Goal: Task Accomplishment & Management: Use online tool/utility

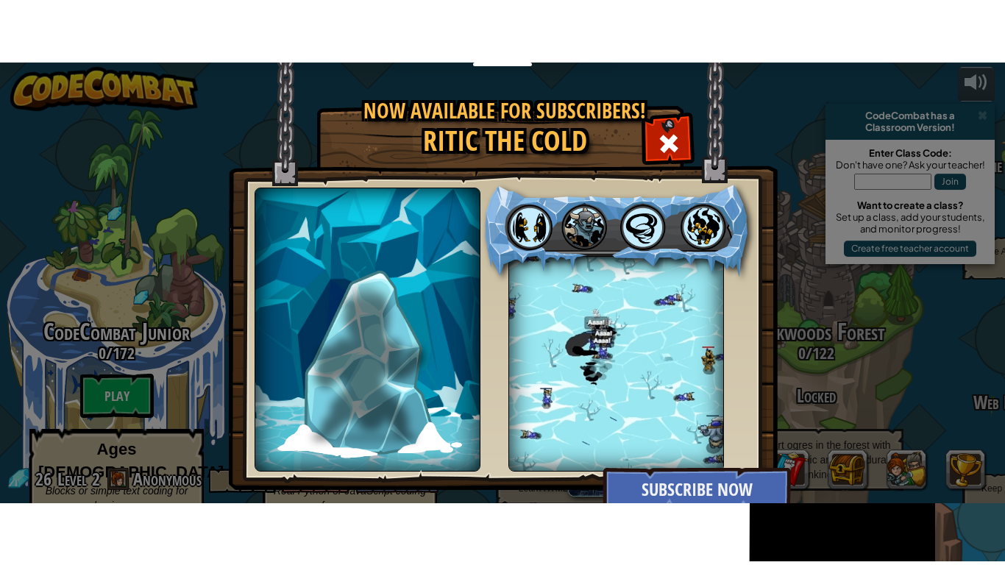
scroll to position [9, 0]
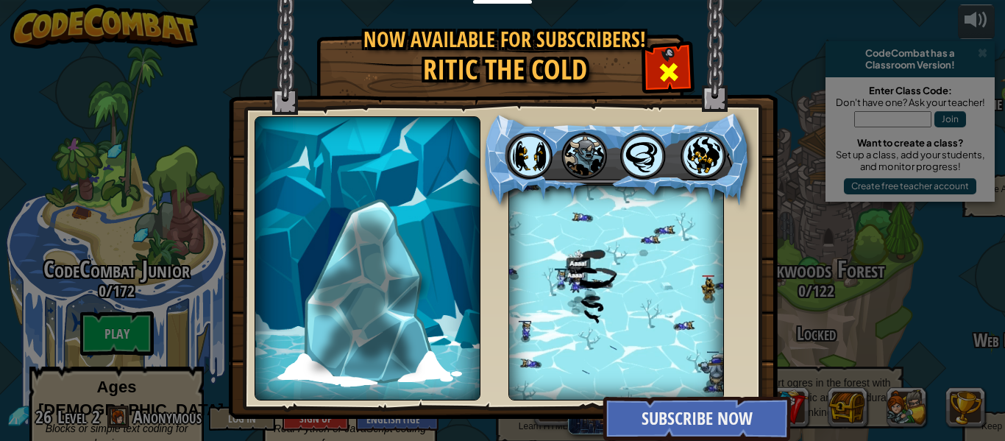
click at [669, 77] on span at bounding box center [669, 72] width 24 height 24
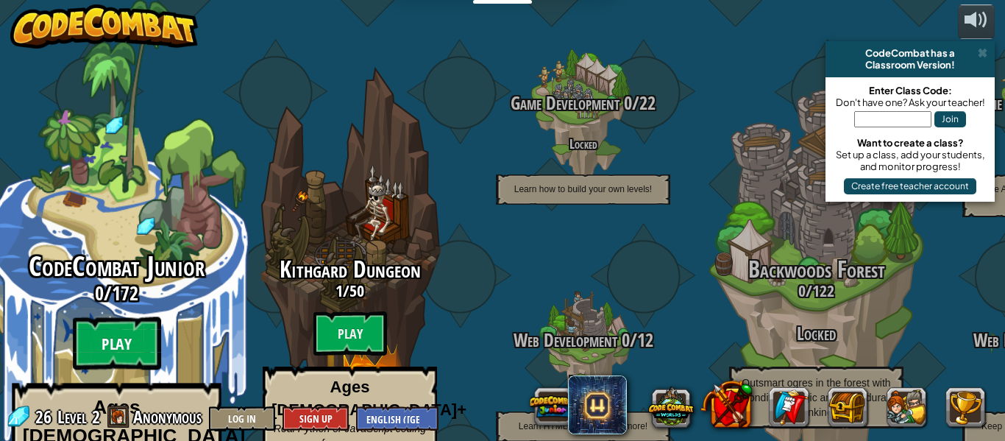
click at [128, 317] on btn "Play" at bounding box center [117, 343] width 88 height 53
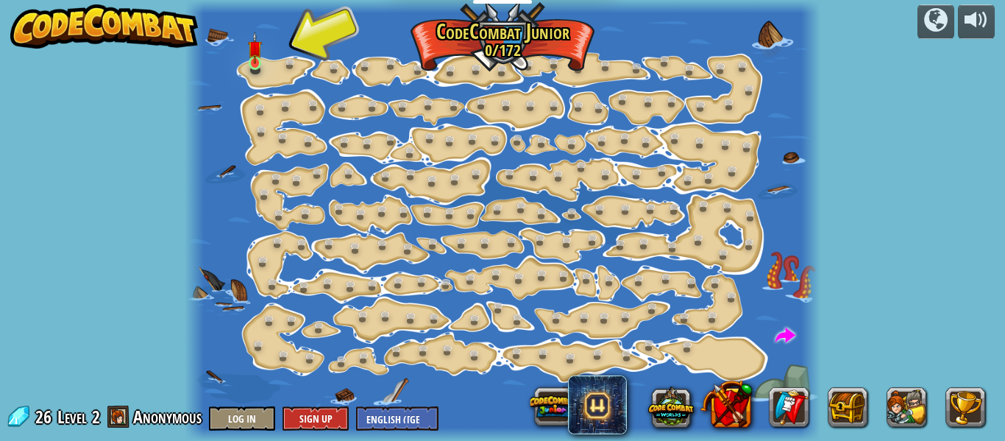
click at [249, 64] on img at bounding box center [255, 48] width 14 height 32
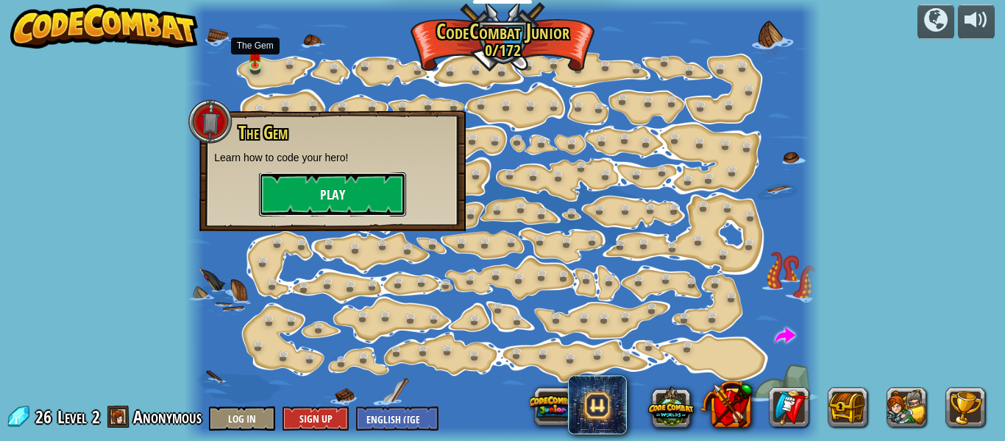
click at [325, 202] on button "Play" at bounding box center [332, 194] width 147 height 44
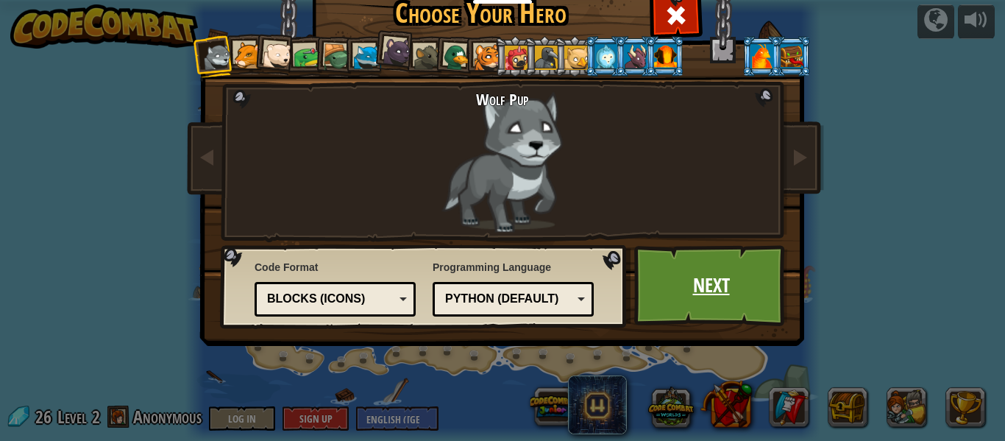
click at [700, 280] on link "Next" at bounding box center [711, 285] width 154 height 81
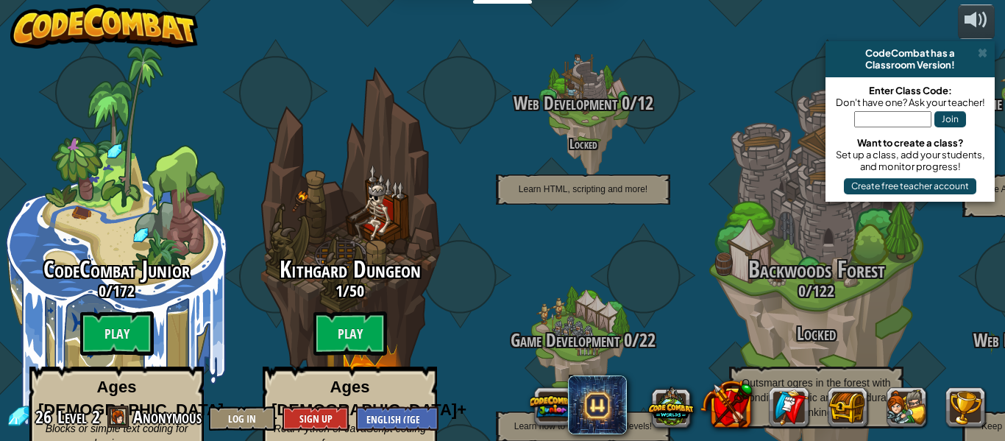
click at [363, 311] on btn "Play" at bounding box center [350, 333] width 74 height 44
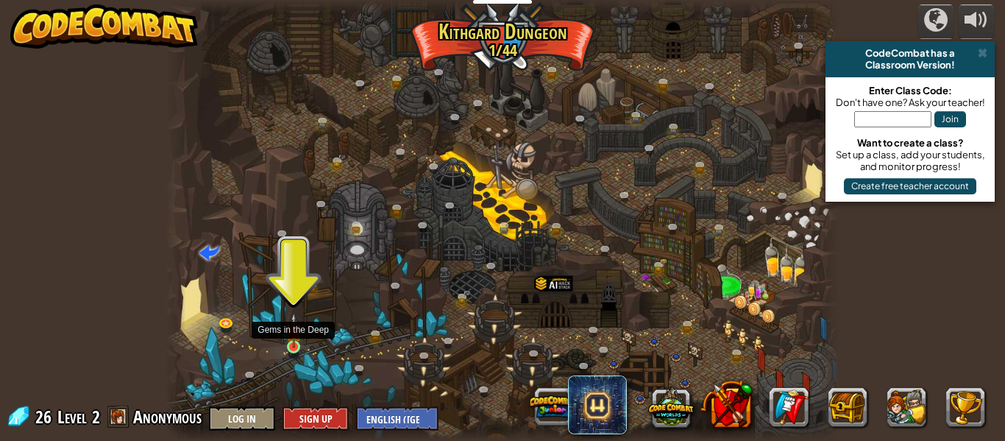
click at [291, 342] on img at bounding box center [293, 330] width 15 height 35
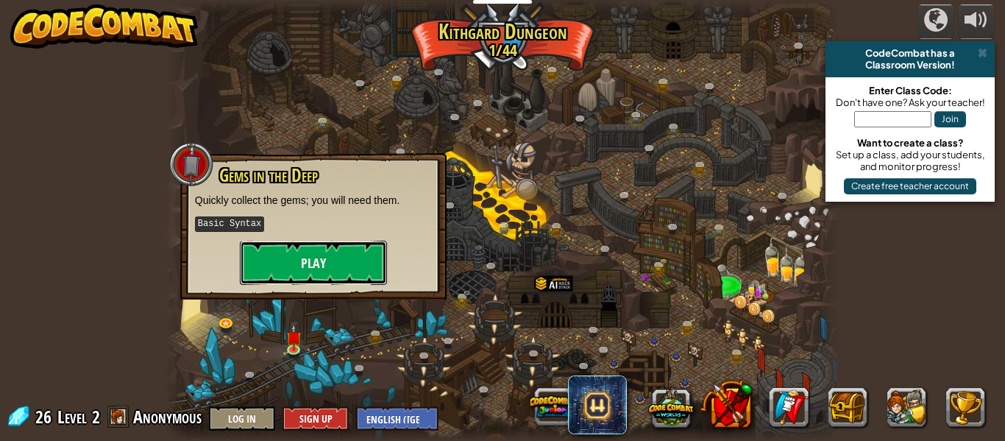
click at [310, 266] on button "Play" at bounding box center [313, 263] width 147 height 44
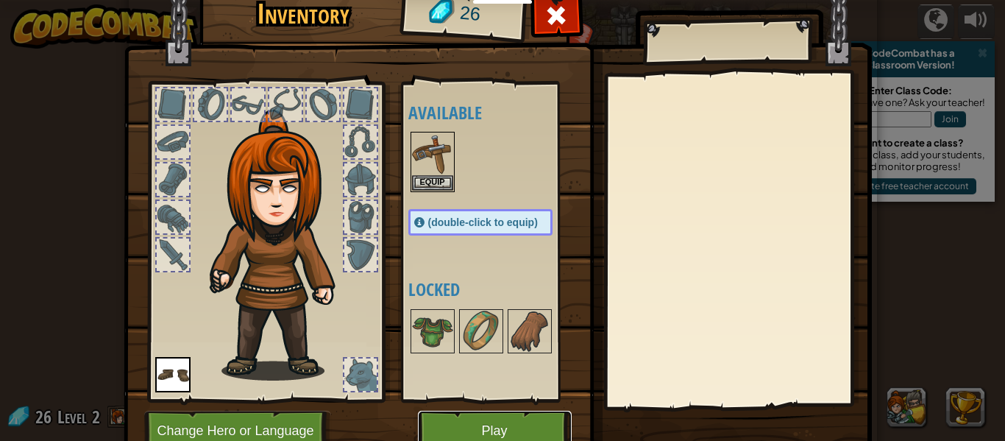
click at [503, 427] on button "Play" at bounding box center [495, 430] width 154 height 40
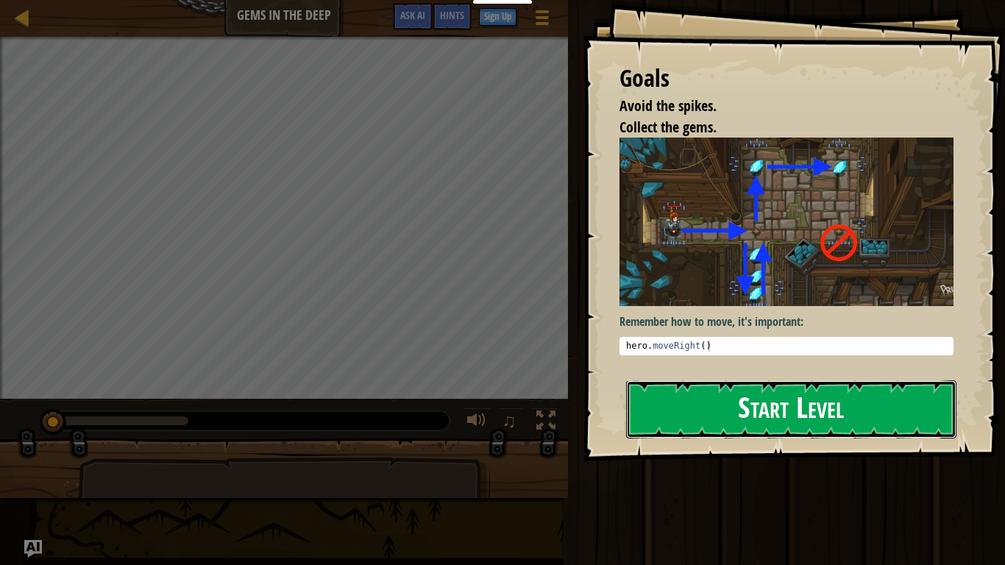
click at [712, 403] on button "Start Level" at bounding box center [791, 409] width 330 height 58
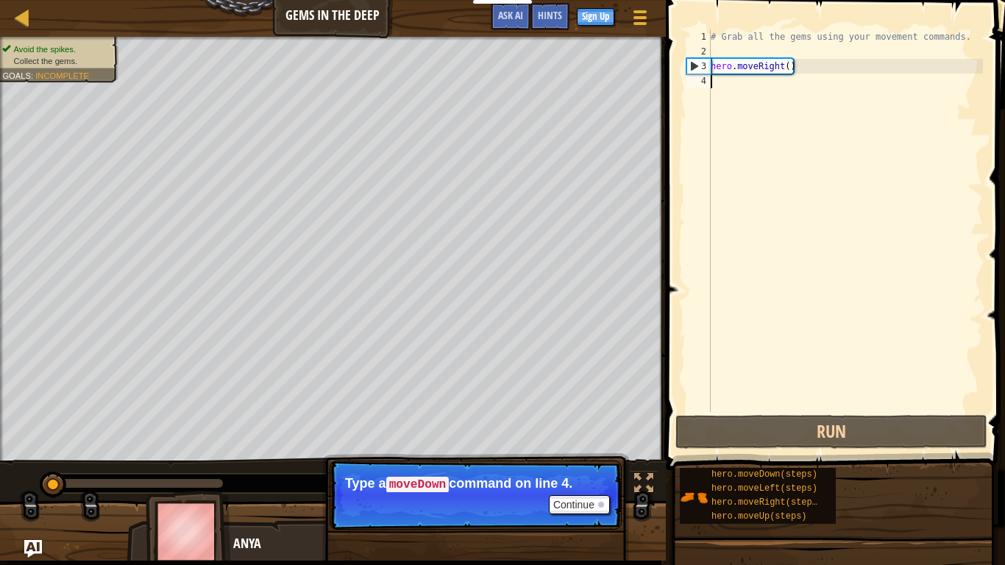
scroll to position [7, 0]
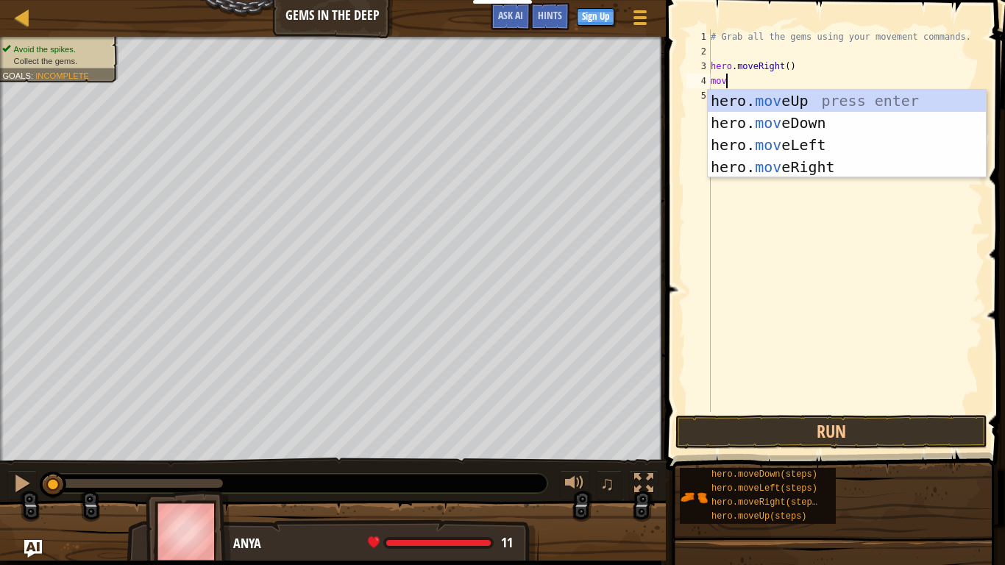
type textarea "move"
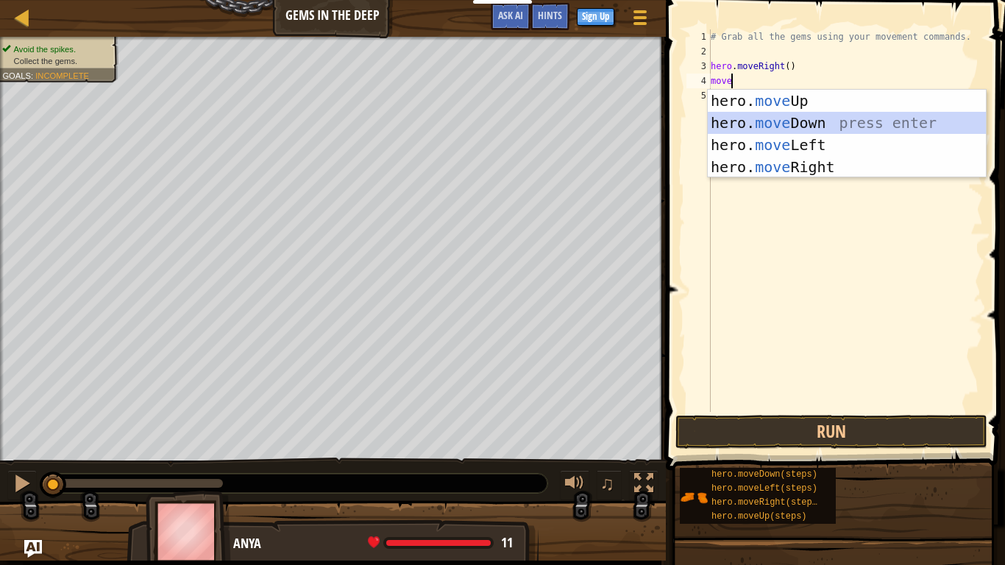
click at [863, 121] on div "hero. move Up press enter hero. move Down press enter hero. move Left press ent…" at bounding box center [847, 156] width 278 height 132
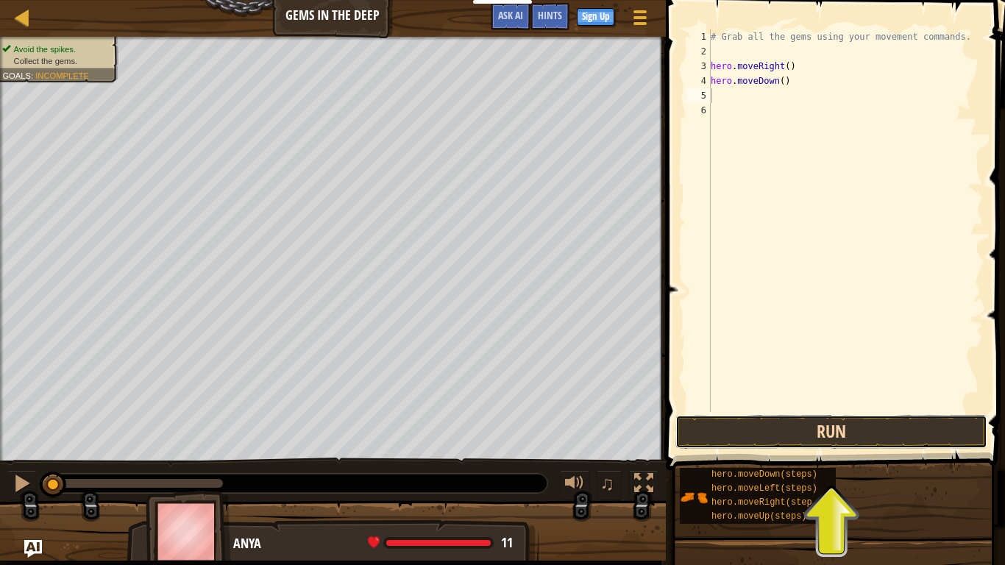
click at [796, 427] on button "Run" at bounding box center [831, 432] width 312 height 34
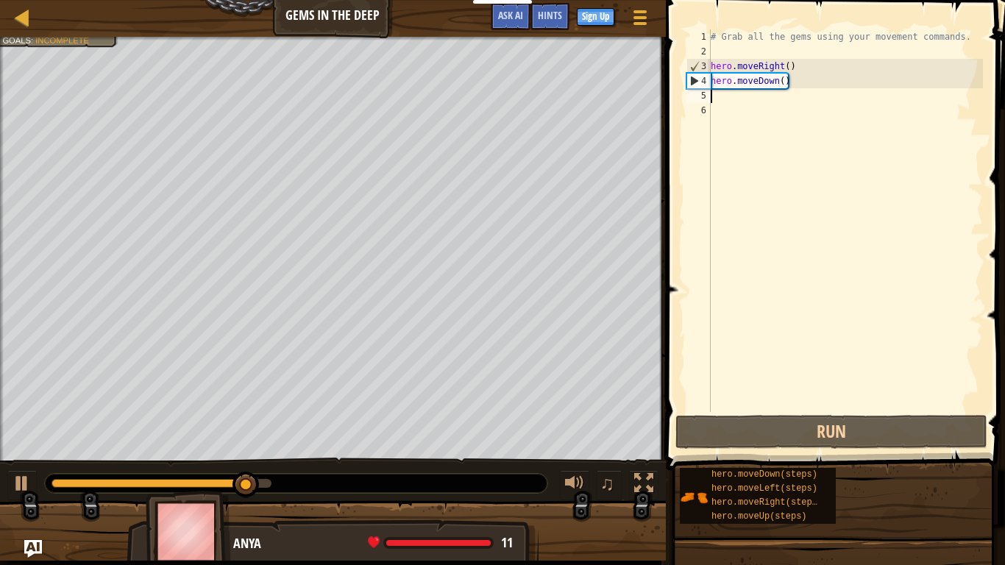
type textarea "m"
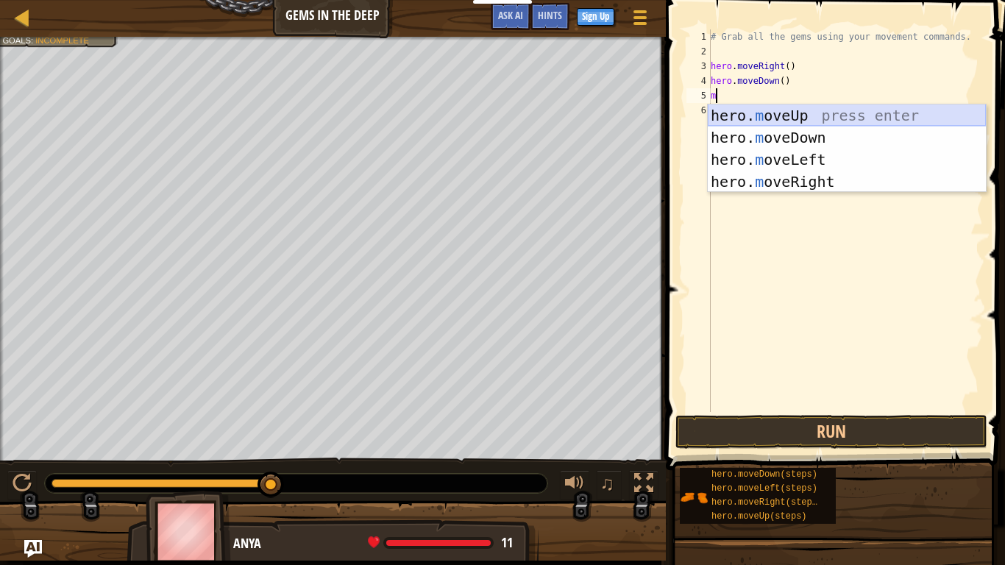
click at [766, 112] on div "hero. m oveUp press enter hero. m oveDown press enter hero. m oveLeft press ent…" at bounding box center [847, 170] width 278 height 132
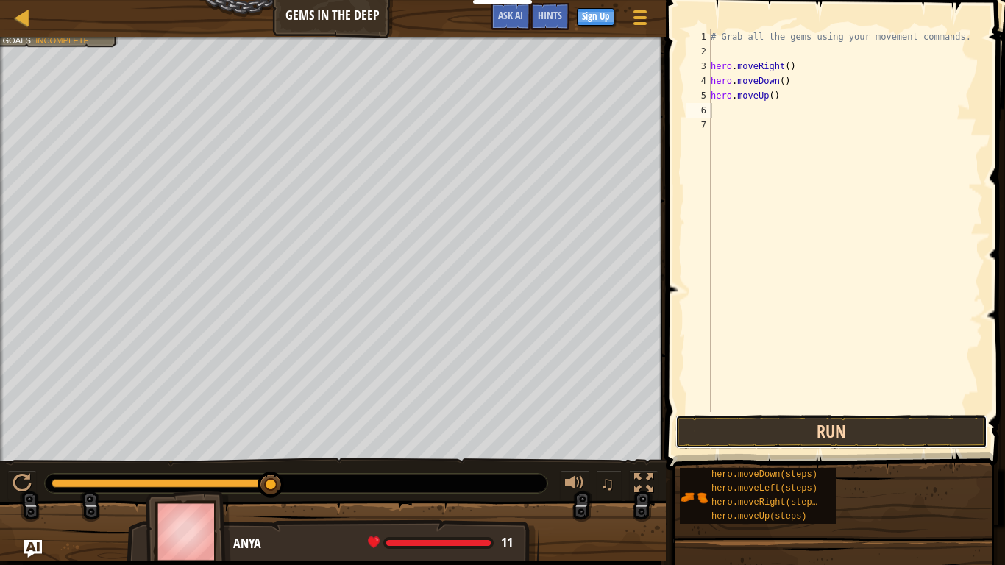
click at [782, 428] on button "Run" at bounding box center [831, 432] width 312 height 34
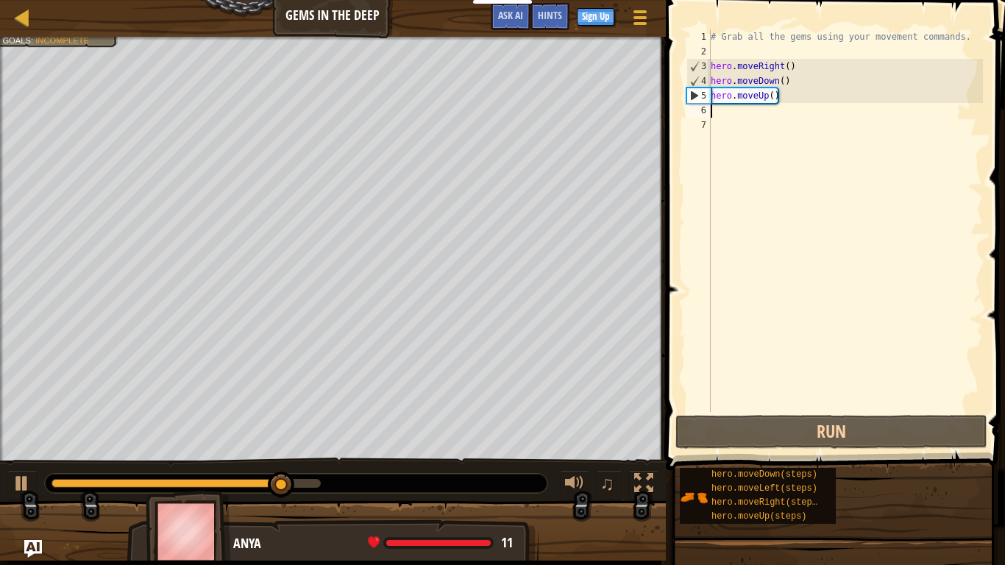
type textarea "m"
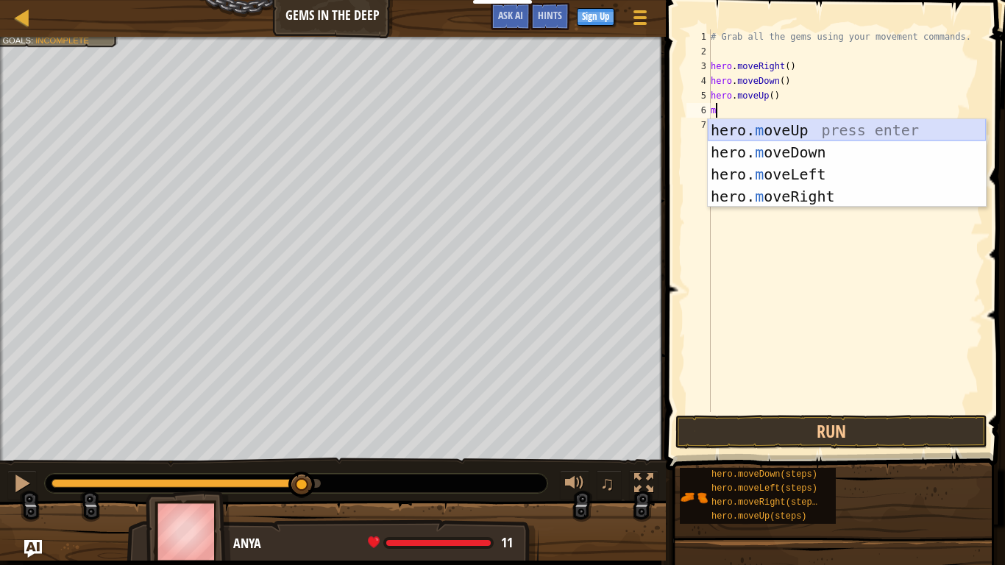
click at [776, 132] on div "hero. m oveUp press enter hero. m oveDown press enter hero. m oveLeft press ent…" at bounding box center [847, 185] width 278 height 132
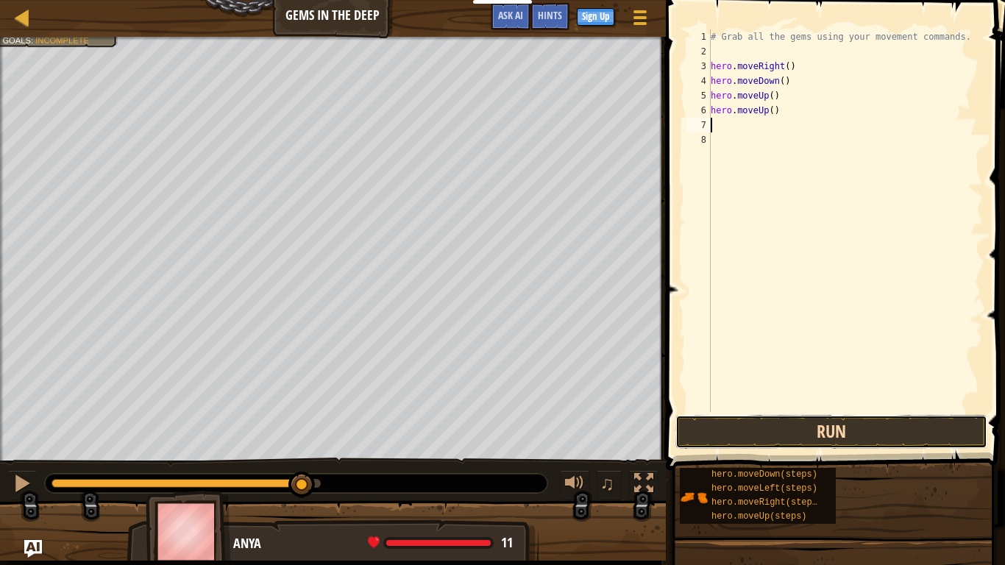
click at [763, 436] on button "Run" at bounding box center [831, 432] width 312 height 34
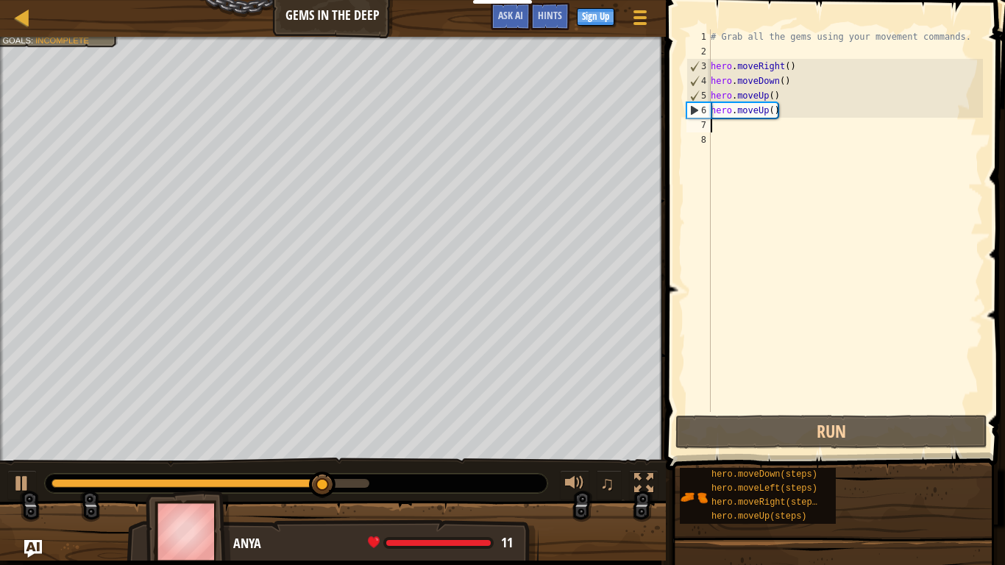
type textarea "m"
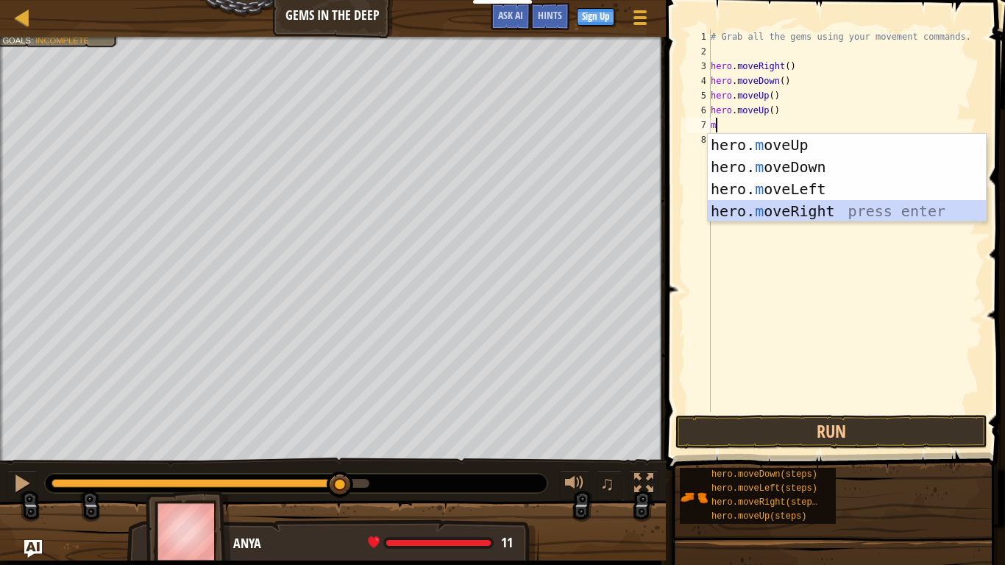
click at [781, 208] on div "hero. m oveUp press enter hero. m oveDown press enter hero. m oveLeft press ent…" at bounding box center [847, 200] width 278 height 132
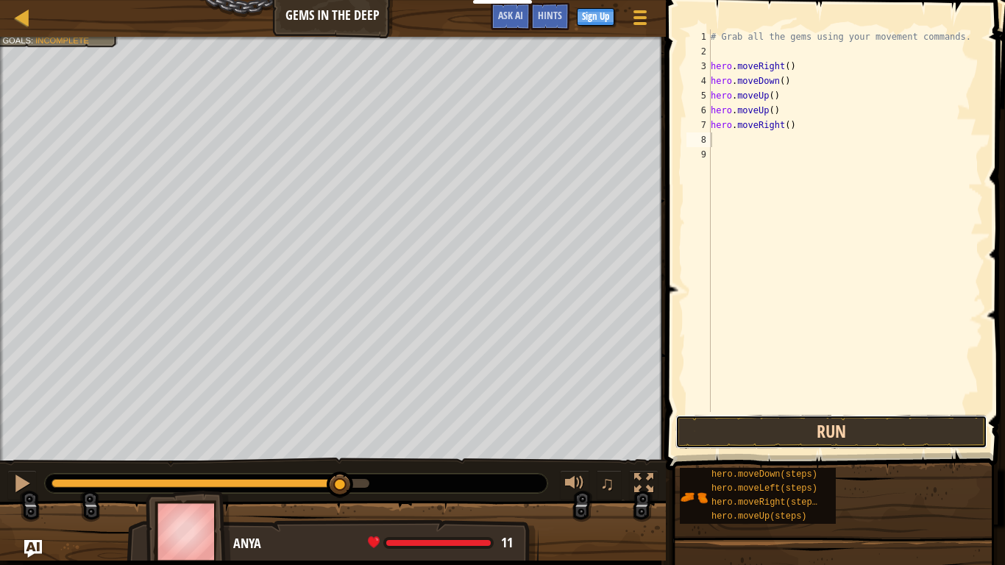
click at [789, 431] on button "Run" at bounding box center [831, 432] width 312 height 34
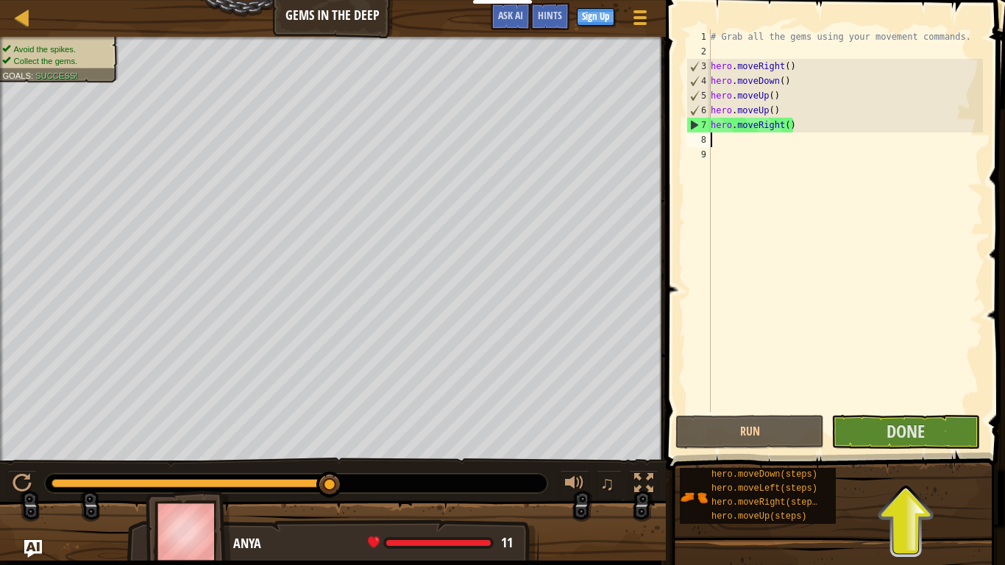
type textarea "m"
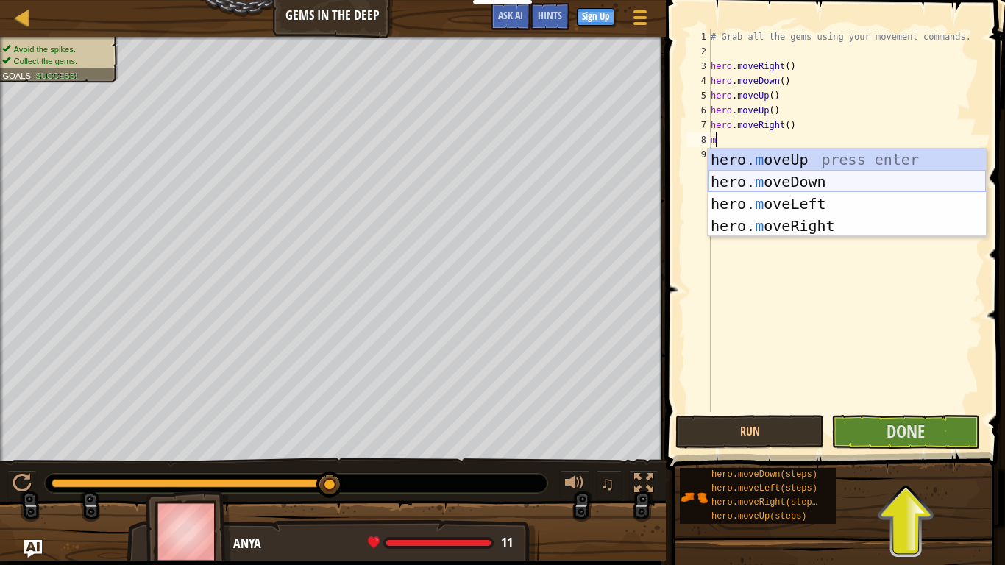
click at [783, 182] on div "hero. m oveUp press enter hero. m oveDown press enter hero. m oveLeft press ent…" at bounding box center [847, 215] width 278 height 132
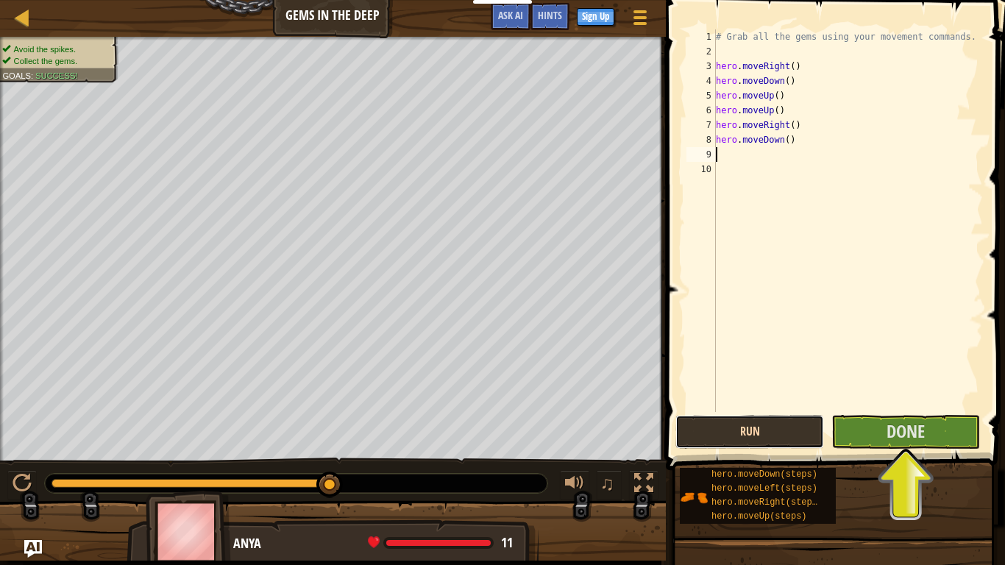
click at [813, 438] on button "Run" at bounding box center [749, 432] width 149 height 34
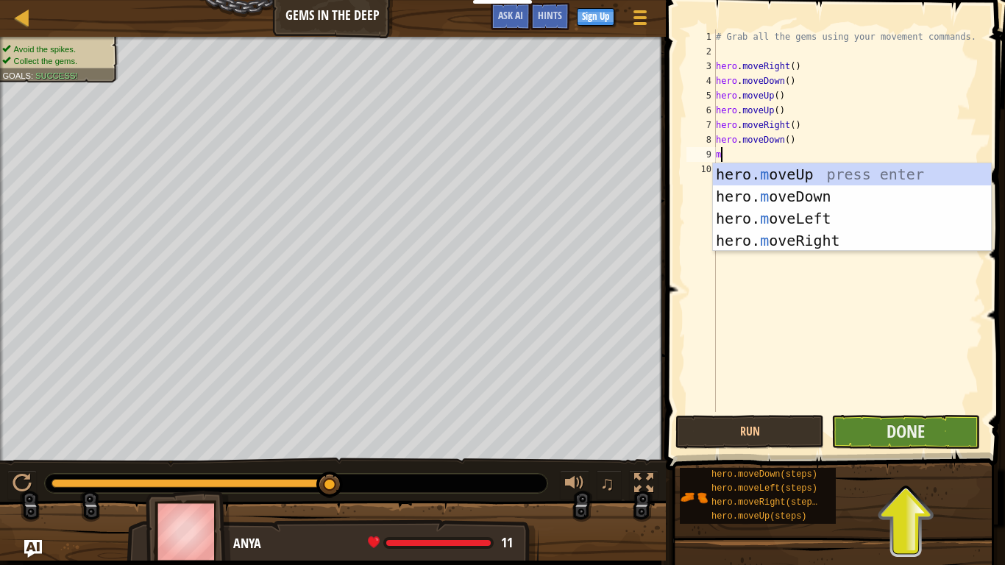
type textarea "m"
click at [882, 440] on button "Done" at bounding box center [905, 432] width 149 height 34
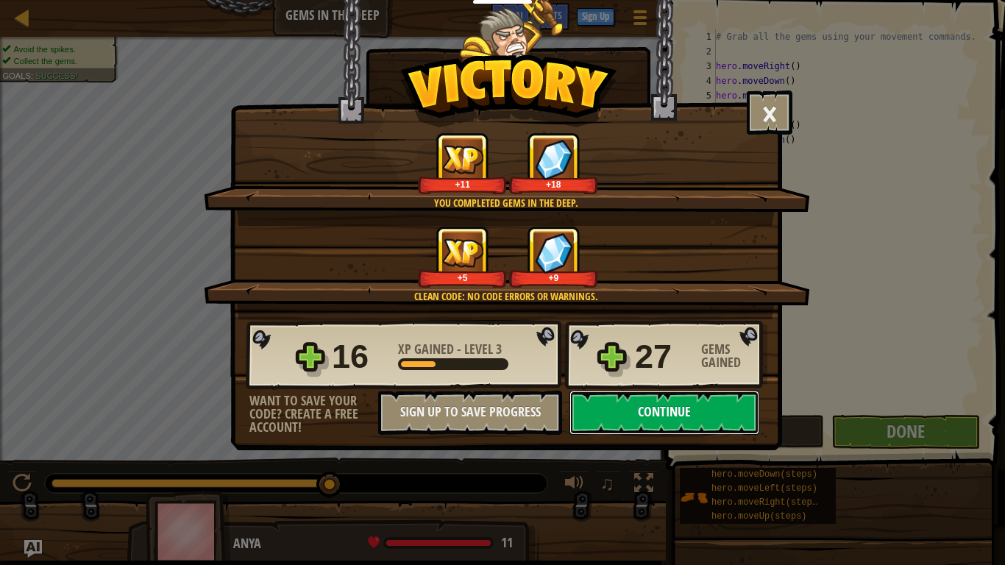
click at [699, 414] on button "Continue" at bounding box center [664, 413] width 190 height 44
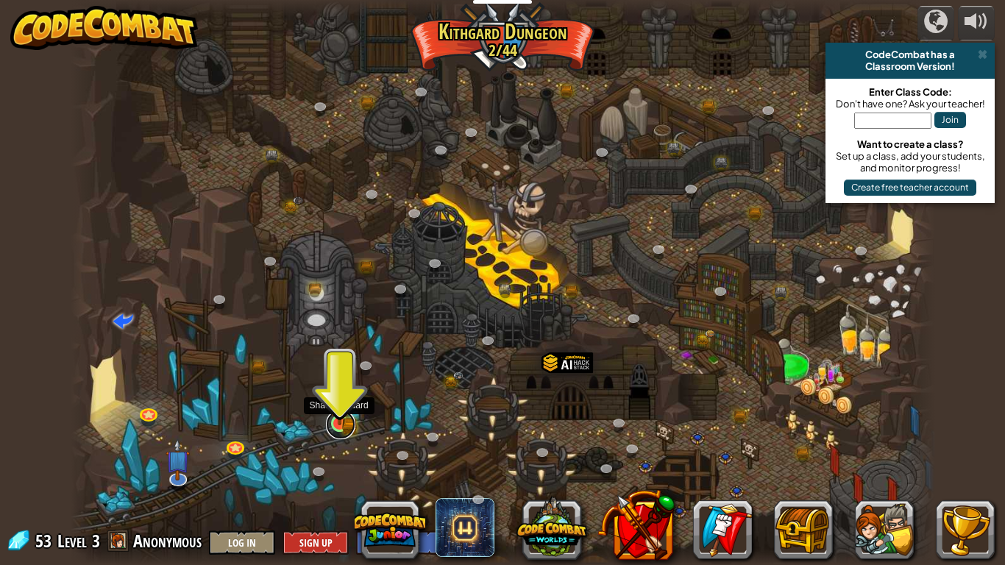
click at [351, 428] on link at bounding box center [340, 424] width 29 height 29
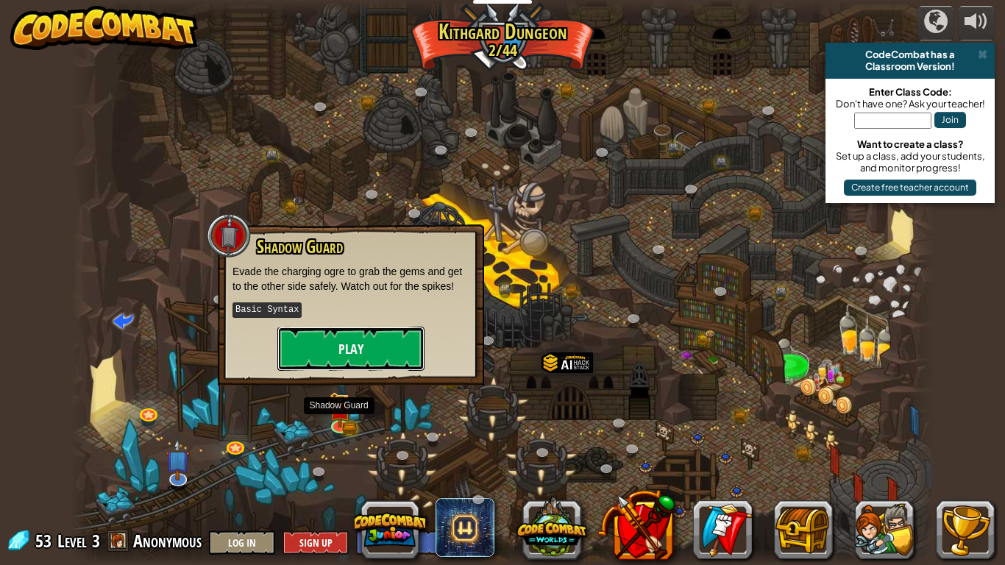
click at [362, 349] on button "Play" at bounding box center [350, 349] width 147 height 44
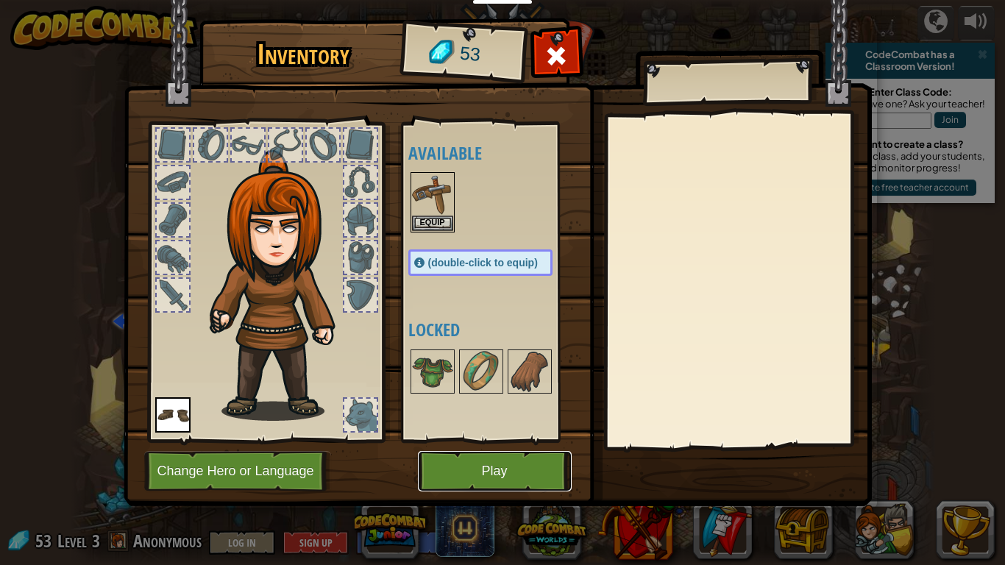
click at [485, 440] on button "Play" at bounding box center [495, 471] width 154 height 40
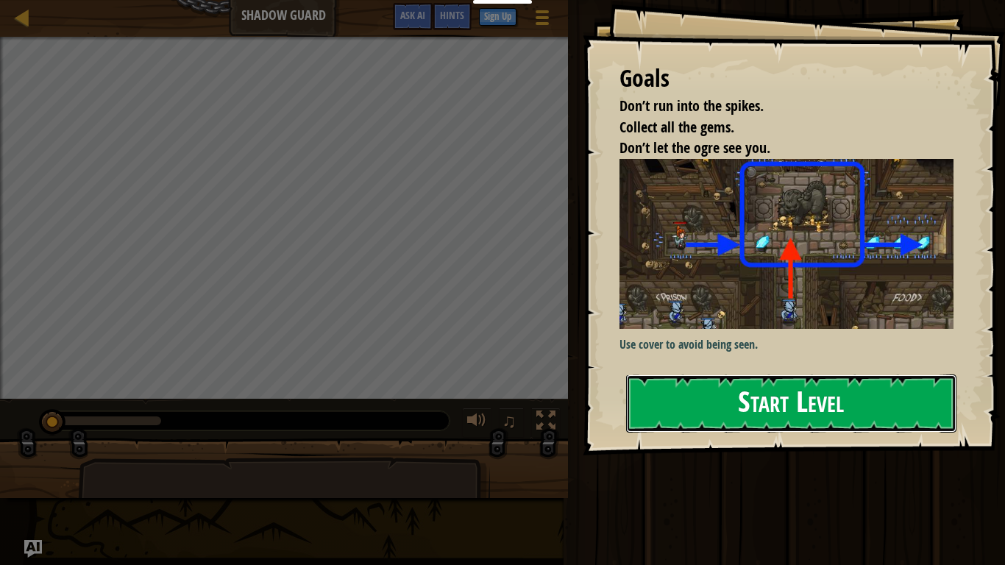
click at [657, 408] on button "Start Level" at bounding box center [791, 403] width 330 height 58
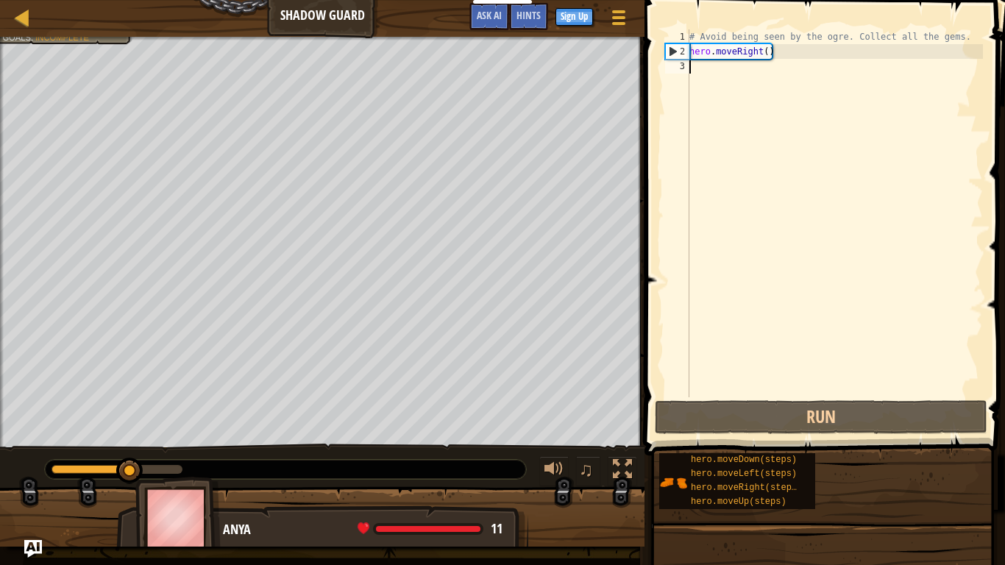
type textarea "m"
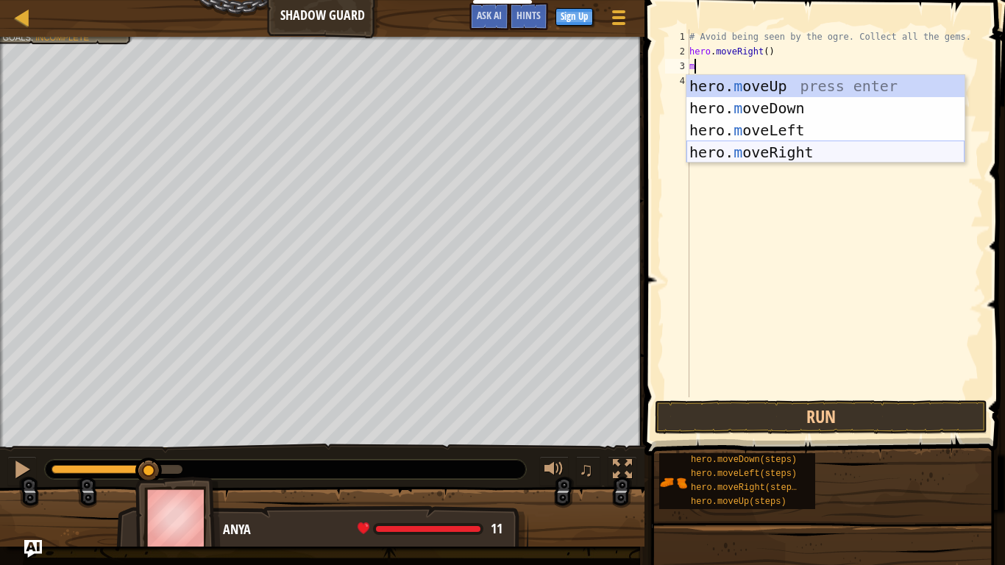
click at [839, 158] on div "hero. m oveUp press enter hero. m oveDown press enter hero. m oveLeft press ent…" at bounding box center [825, 141] width 278 height 132
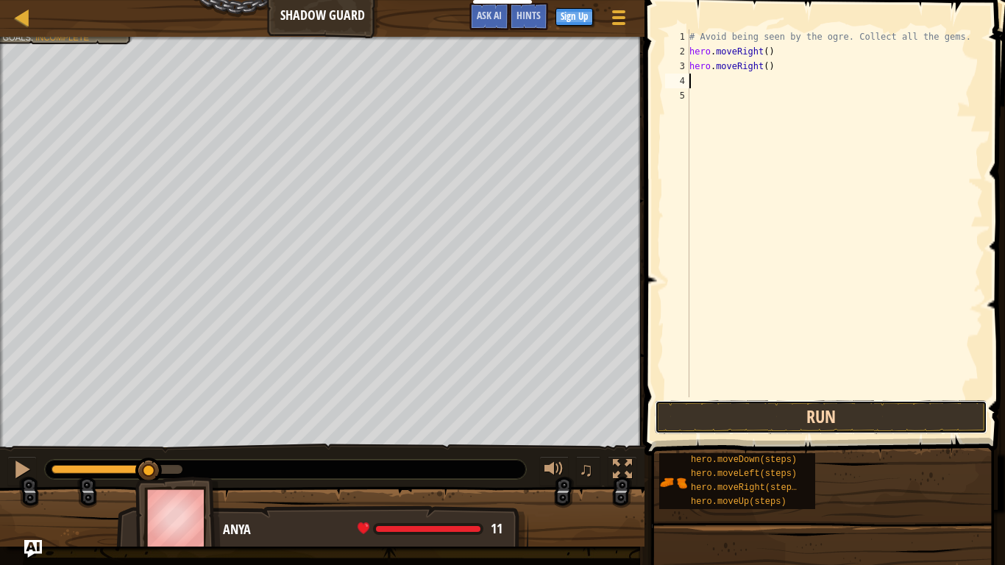
click at [799, 424] on button "Run" at bounding box center [821, 417] width 332 height 34
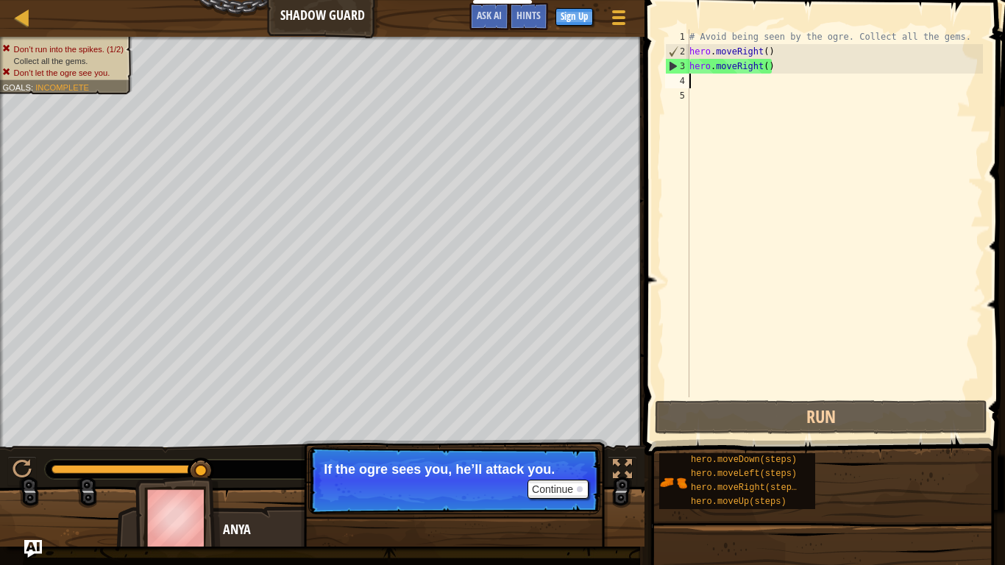
type textarea "m"
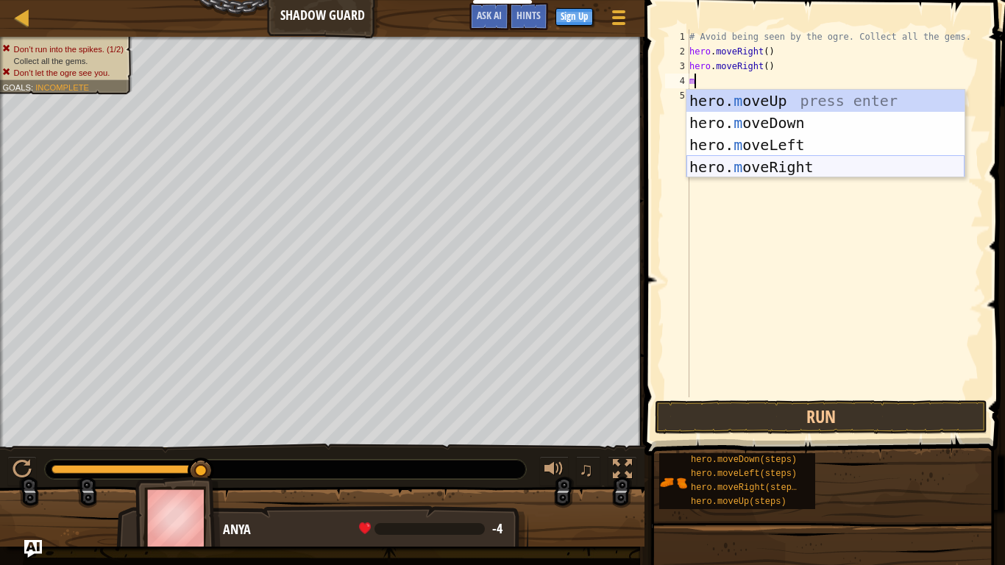
click at [713, 171] on div "hero. m oveUp press enter hero. m oveDown press enter hero. m oveLeft press ent…" at bounding box center [825, 156] width 278 height 132
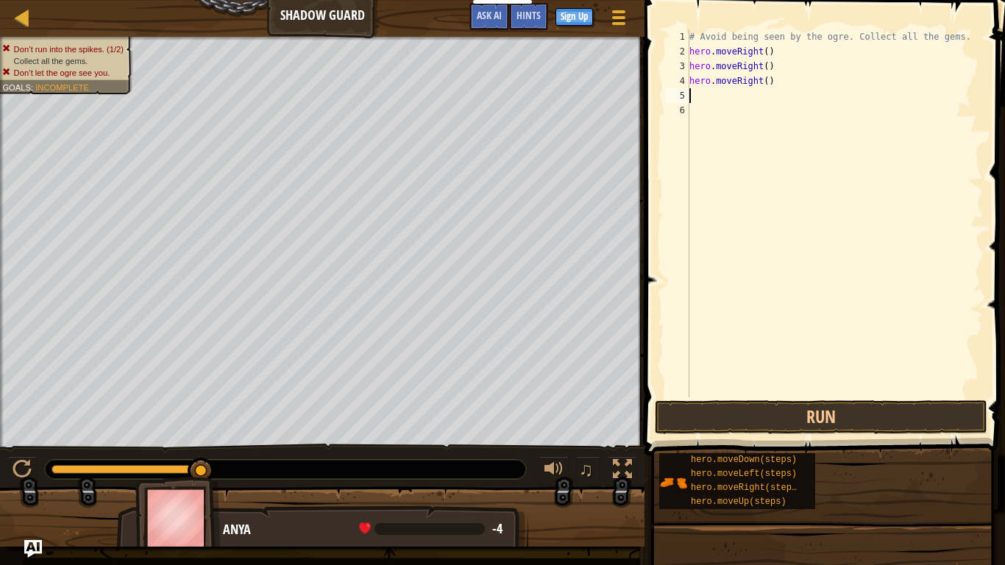
type textarea "m"
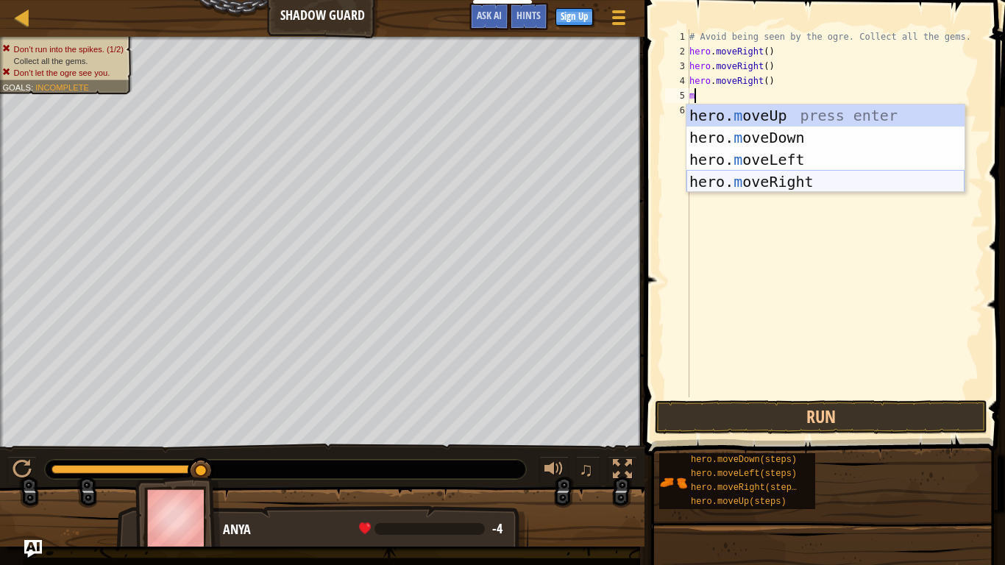
click at [736, 177] on div "hero. m oveUp press enter hero. m oveDown press enter hero. m oveLeft press ent…" at bounding box center [825, 170] width 278 height 132
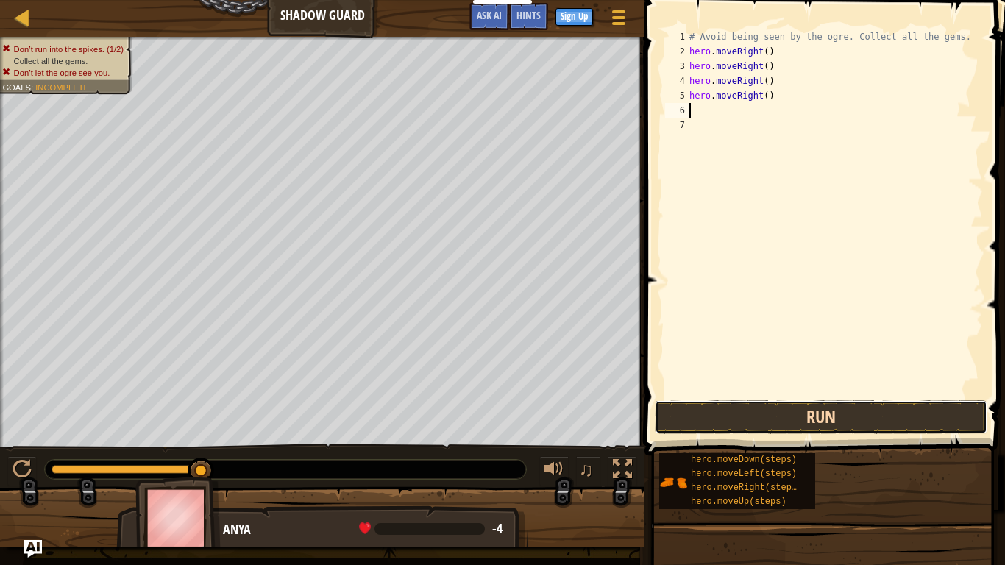
click at [773, 410] on button "Run" at bounding box center [821, 417] width 332 height 34
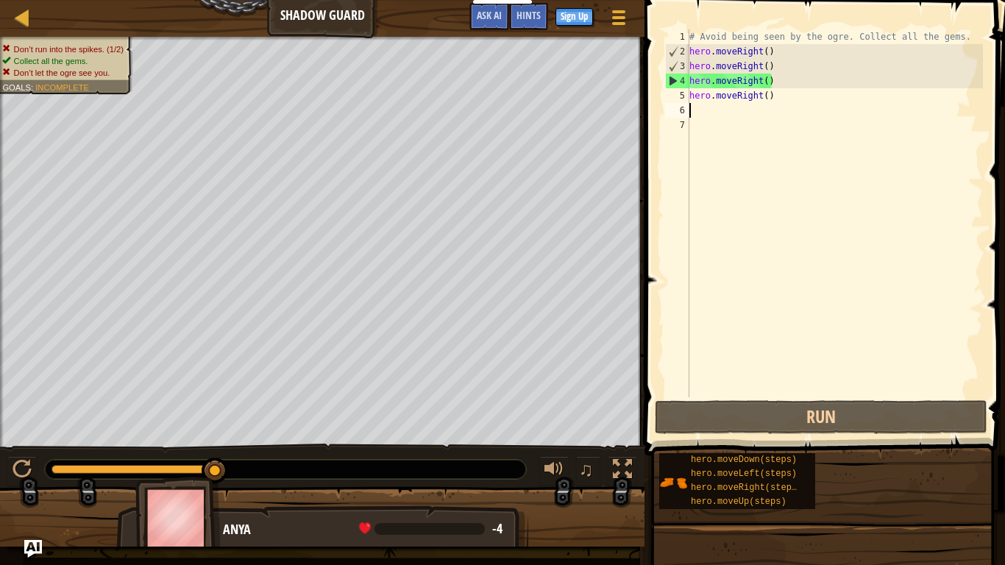
type textarea "m"
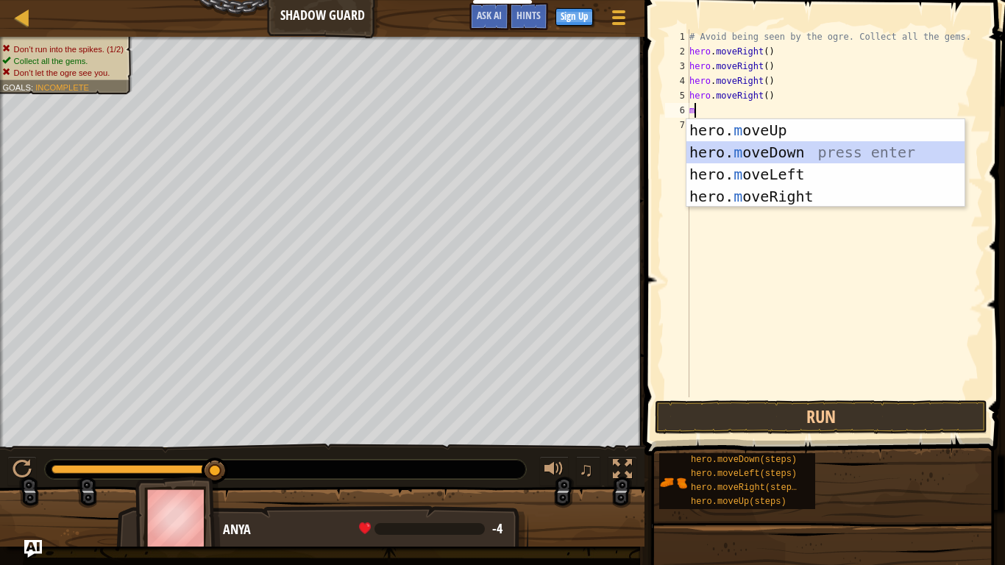
click at [798, 146] on div "hero. m oveUp press enter hero. m oveDown press enter hero. m oveLeft press ent…" at bounding box center [825, 185] width 278 height 132
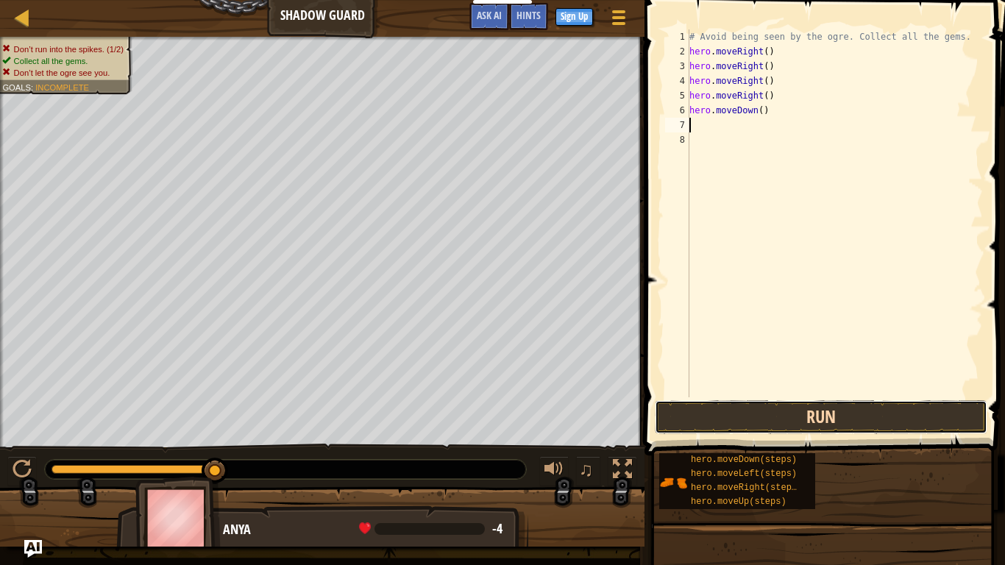
click at [774, 410] on button "Run" at bounding box center [821, 417] width 332 height 34
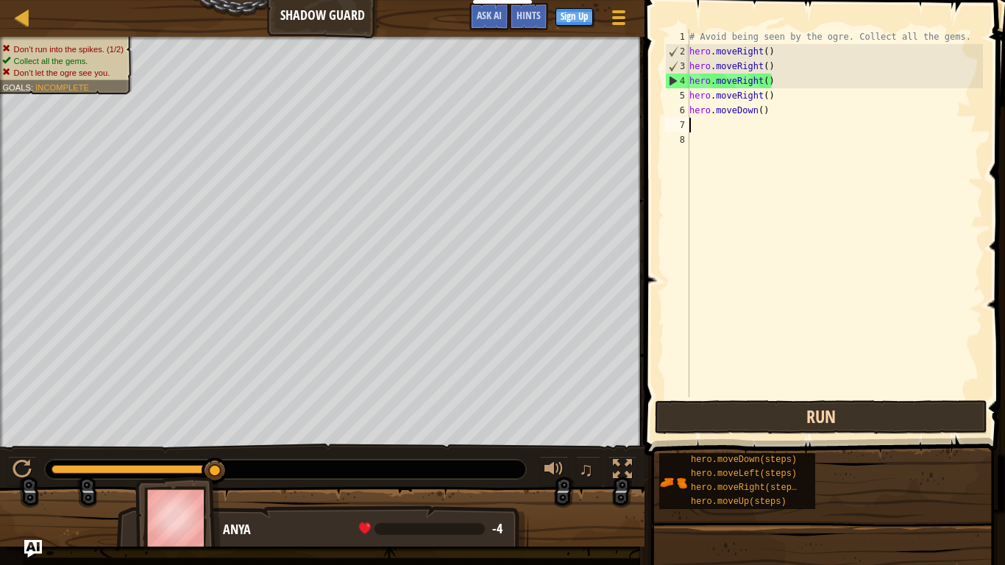
type textarea "n"
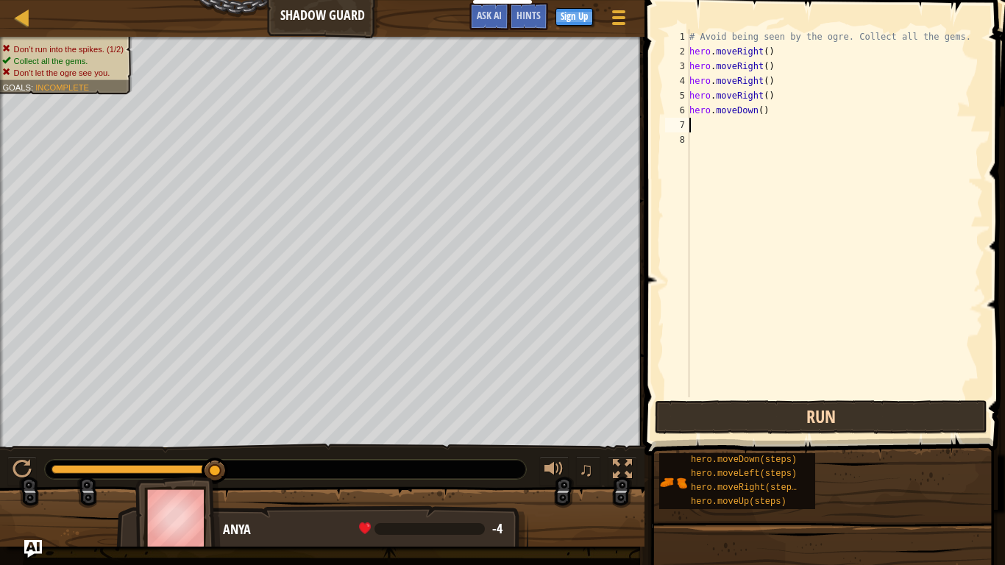
type textarea "m"
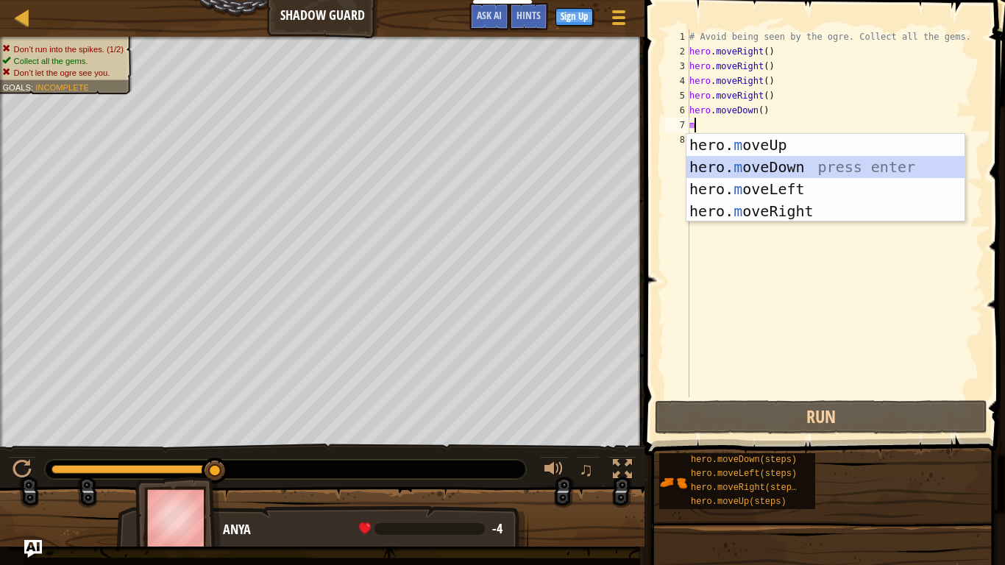
click at [799, 176] on div "hero. m oveUp press enter hero. m oveDown press enter hero. m oveLeft press ent…" at bounding box center [825, 200] width 278 height 132
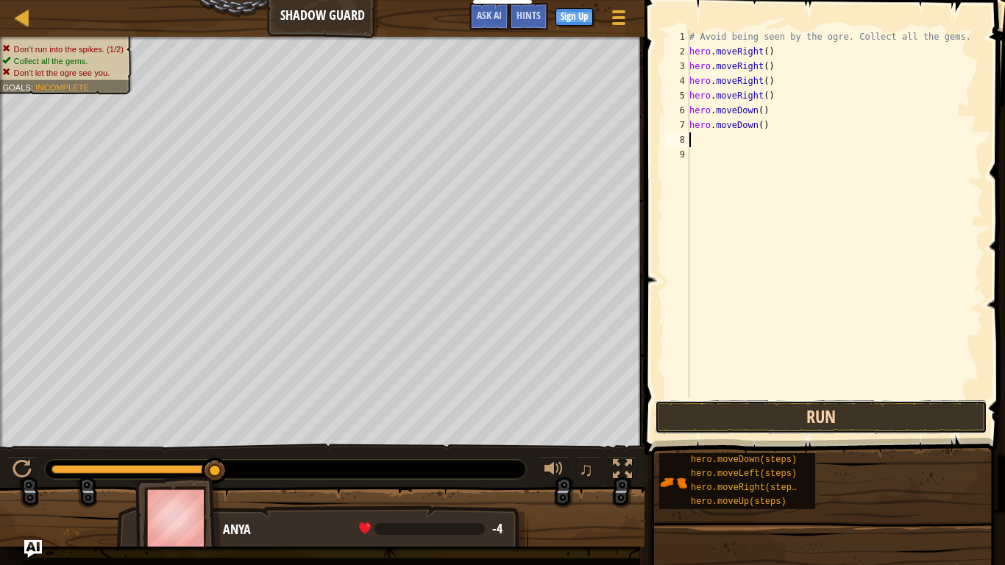
click at [786, 418] on button "Run" at bounding box center [821, 417] width 332 height 34
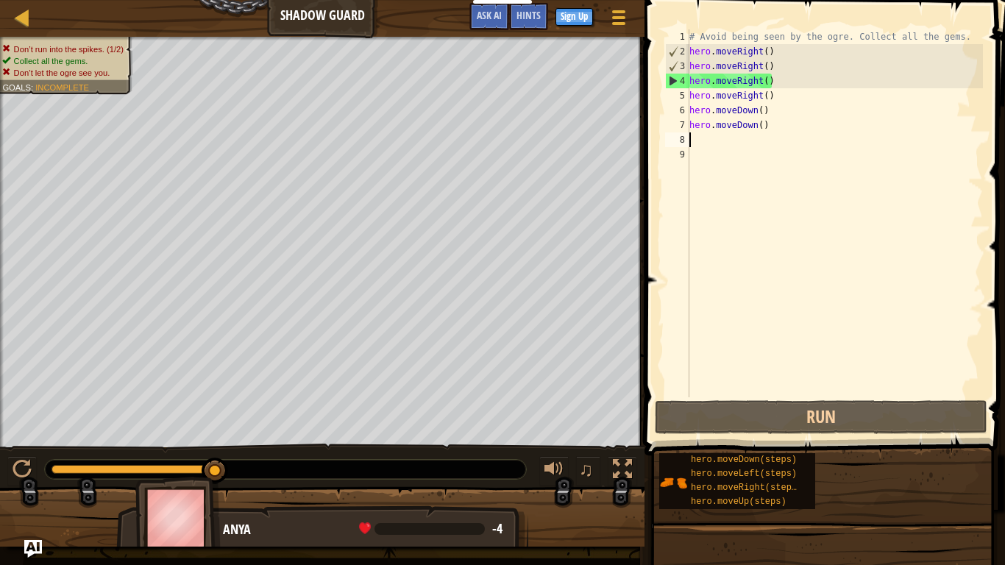
type textarea "m"
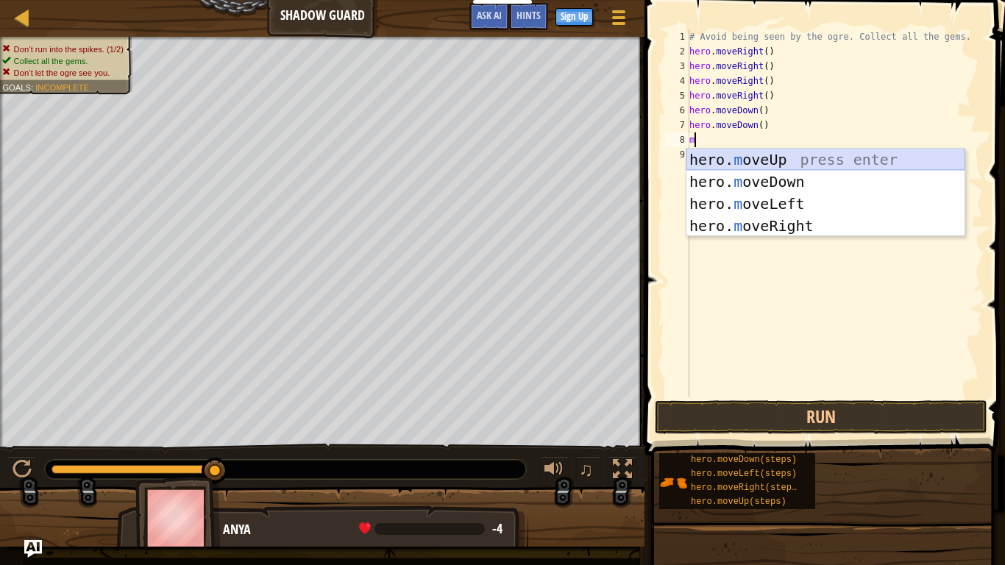
click at [758, 163] on div "hero. m oveUp press enter hero. m oveDown press enter hero. m oveLeft press ent…" at bounding box center [825, 215] width 278 height 132
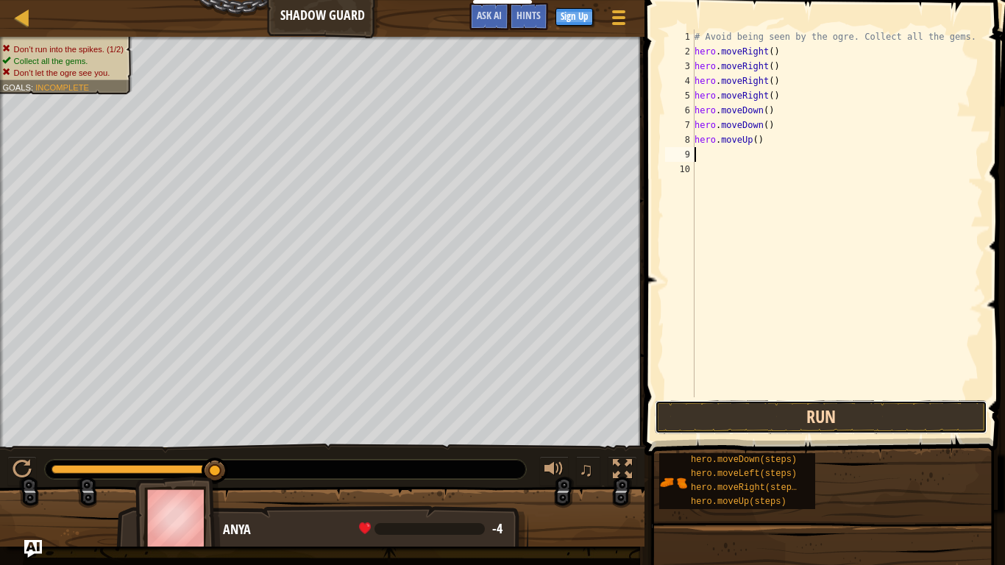
click at [765, 428] on button "Run" at bounding box center [821, 417] width 332 height 34
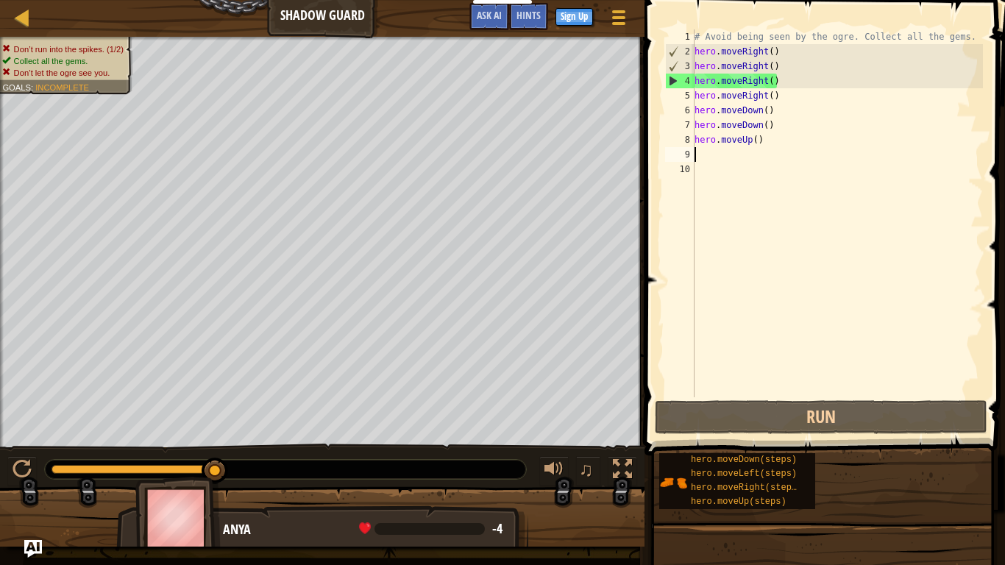
type textarea "m"
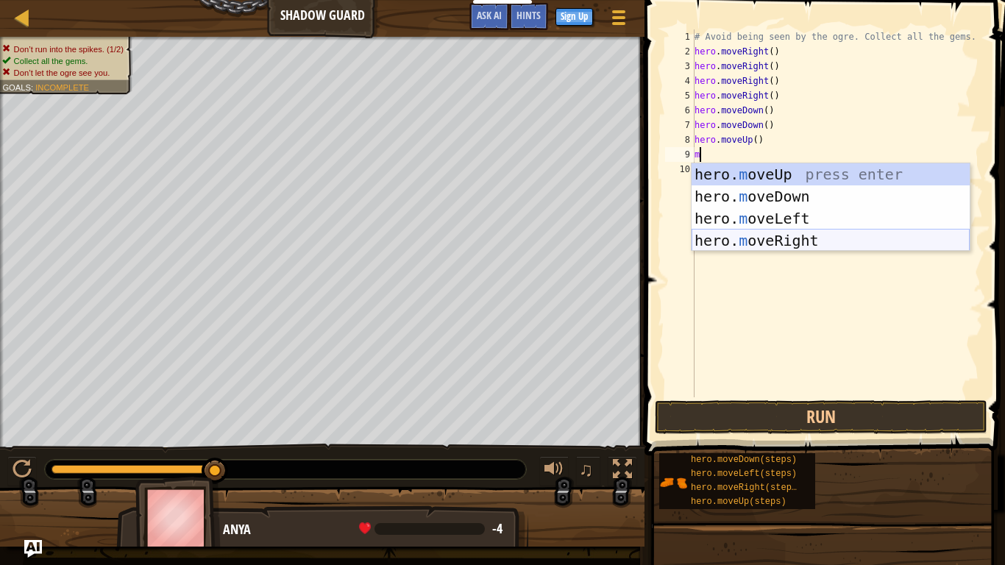
click at [757, 246] on div "hero. m oveUp press enter hero. m oveDown press enter hero. m oveLeft press ent…" at bounding box center [830, 229] width 278 height 132
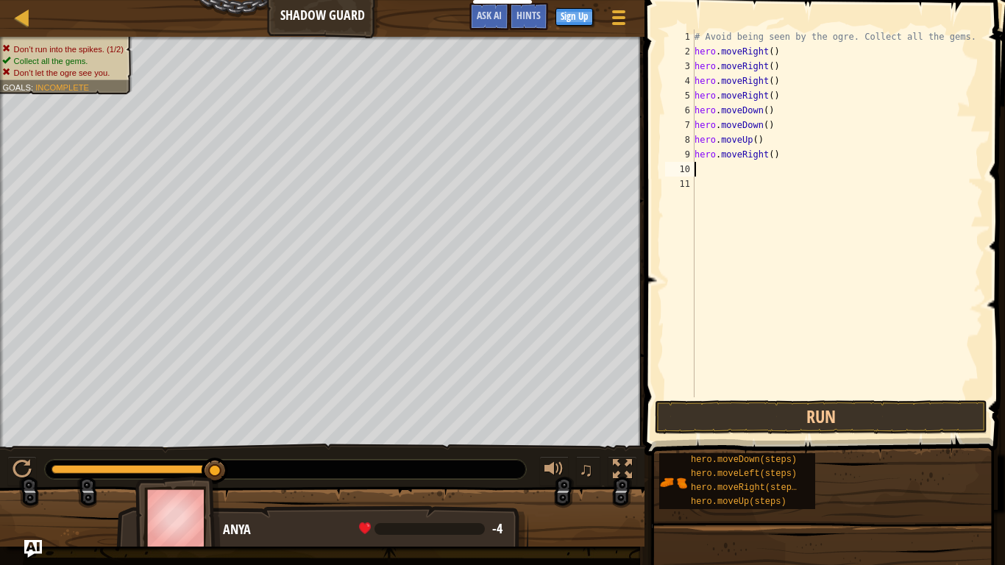
click at [791, 65] on div "# Avoid being seen by the ogre. Collect all the gems. hero . moveRight ( ) hero…" at bounding box center [836, 227] width 291 height 397
type textarea "hero.moveRight()"
click at [808, 51] on div "# Avoid being seen by the ogre. Collect all the gems. hero . moveRight ( ) hero…" at bounding box center [836, 227] width 291 height 397
type textarea "m"
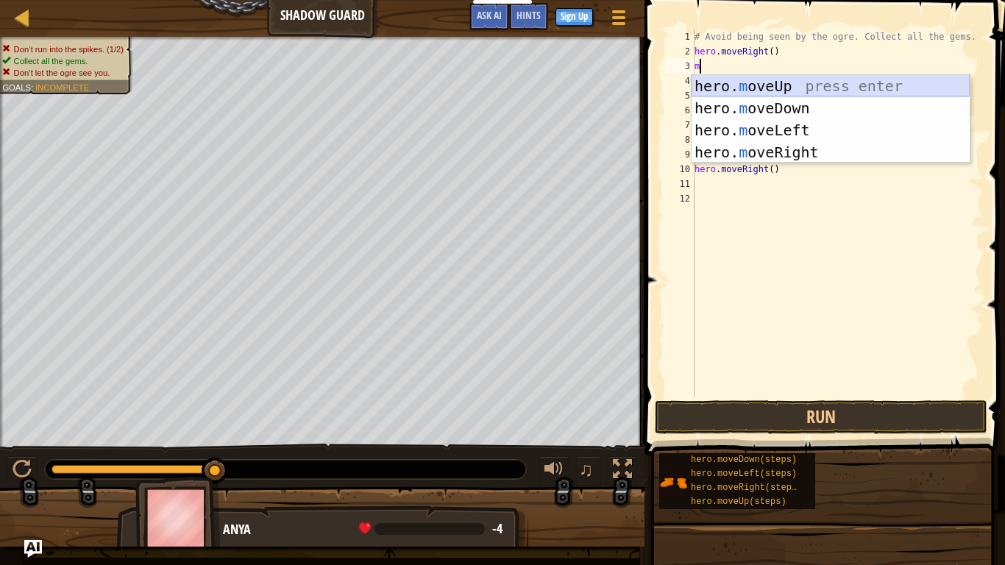
click at [755, 89] on div "hero. m oveUp press enter hero. m oveDown press enter hero. m oveLeft press ent…" at bounding box center [830, 141] width 278 height 132
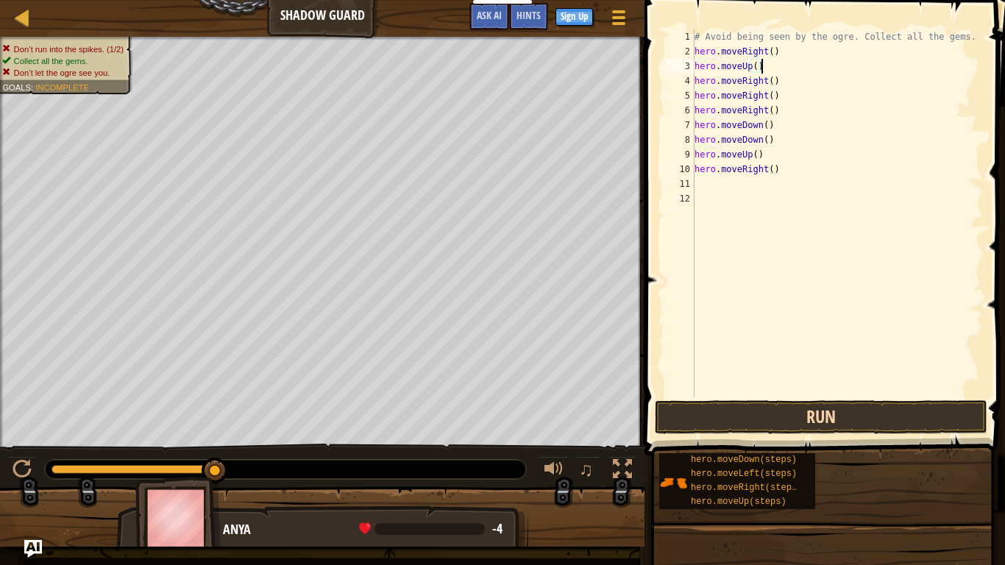
type textarea "hero.moveRight()"
type textarea "m"
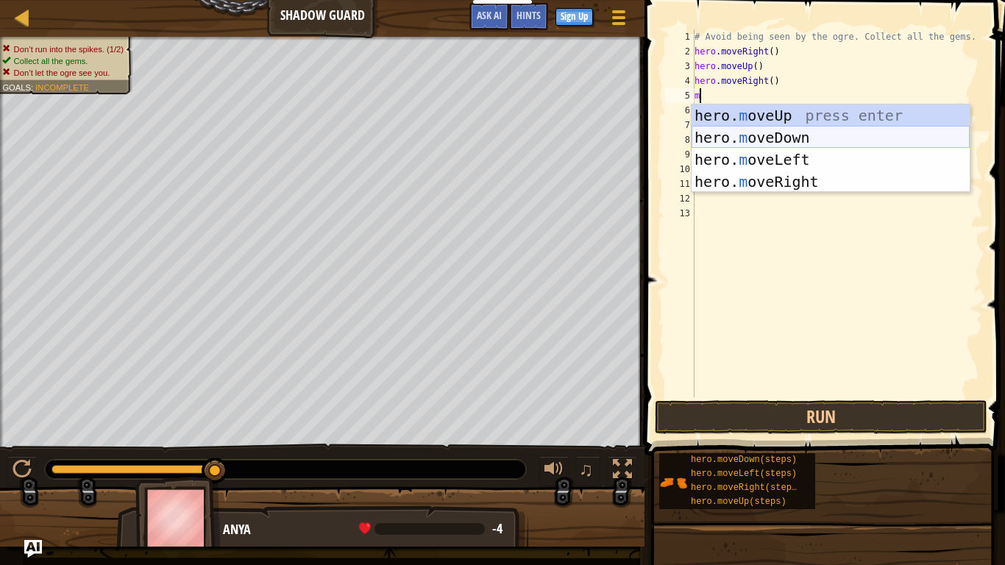
click at [770, 144] on div "hero. m oveUp press enter hero. m oveDown press enter hero. m oveLeft press ent…" at bounding box center [830, 170] width 278 height 132
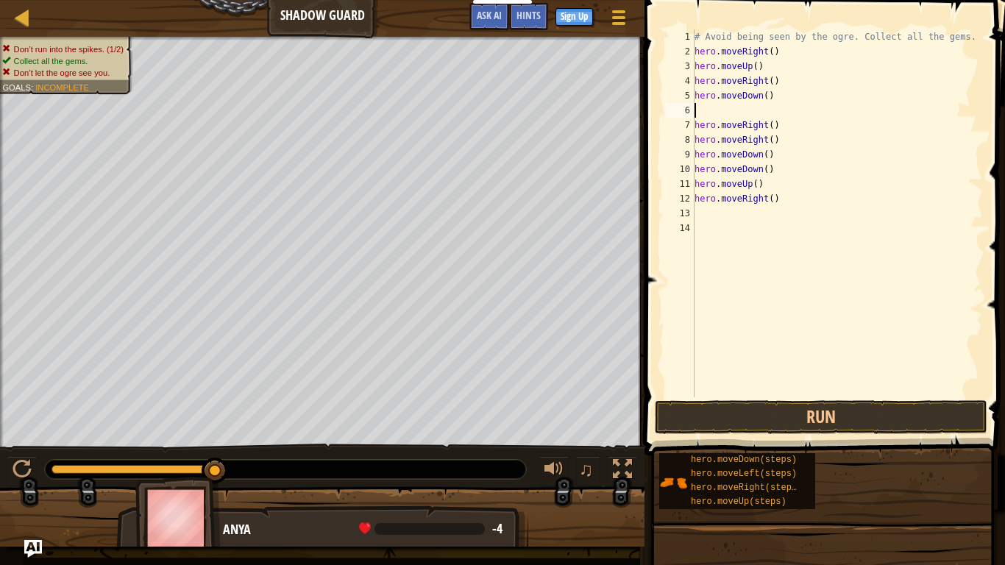
click at [791, 217] on div "# Avoid being seen by the ogre. Collect all the gems. hero . moveRight ( ) hero…" at bounding box center [836, 227] width 291 height 397
click at [723, 127] on div "# Avoid being seen by the ogre. Collect all the gems. hero . moveRight ( ) hero…" at bounding box center [836, 227] width 291 height 397
type textarea "hero.moveRight()"
click at [700, 108] on div "# Avoid being seen by the ogre. Collect all the gems. hero . moveRight ( ) hero…" at bounding box center [836, 227] width 291 height 397
type textarea "hero.moveDown()"
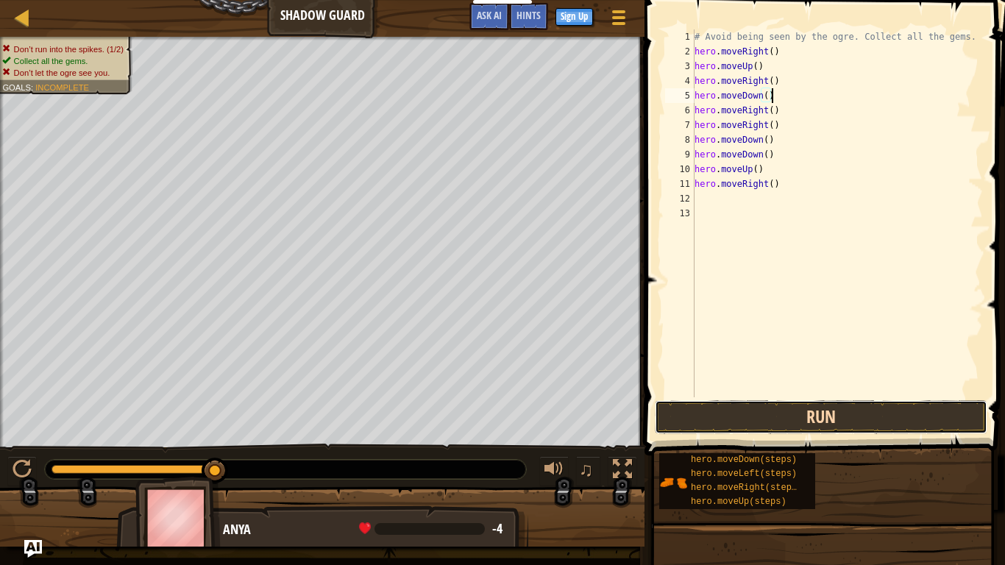
click at [841, 421] on button "Run" at bounding box center [821, 417] width 332 height 34
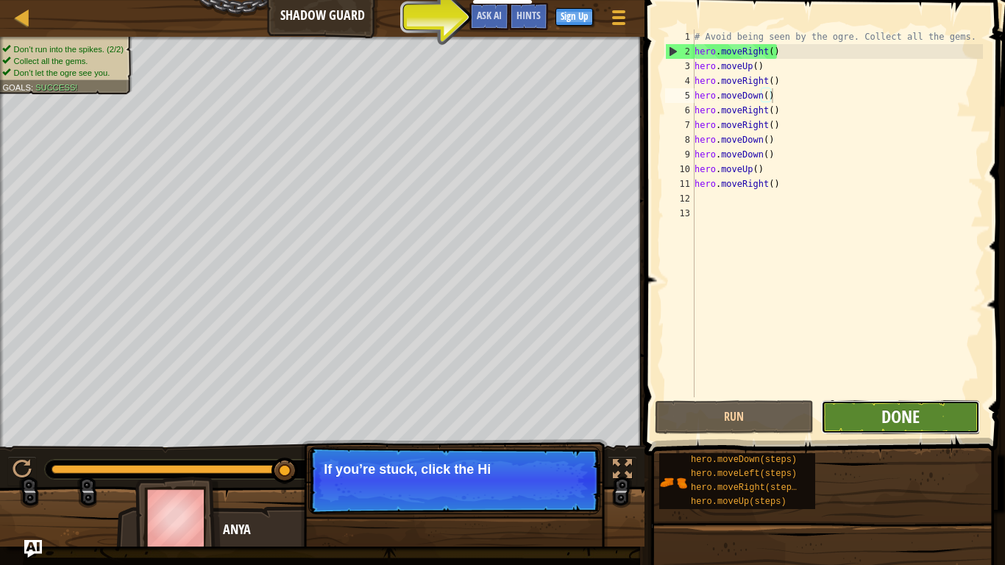
click at [897, 413] on span "Done" at bounding box center [900, 417] width 38 height 24
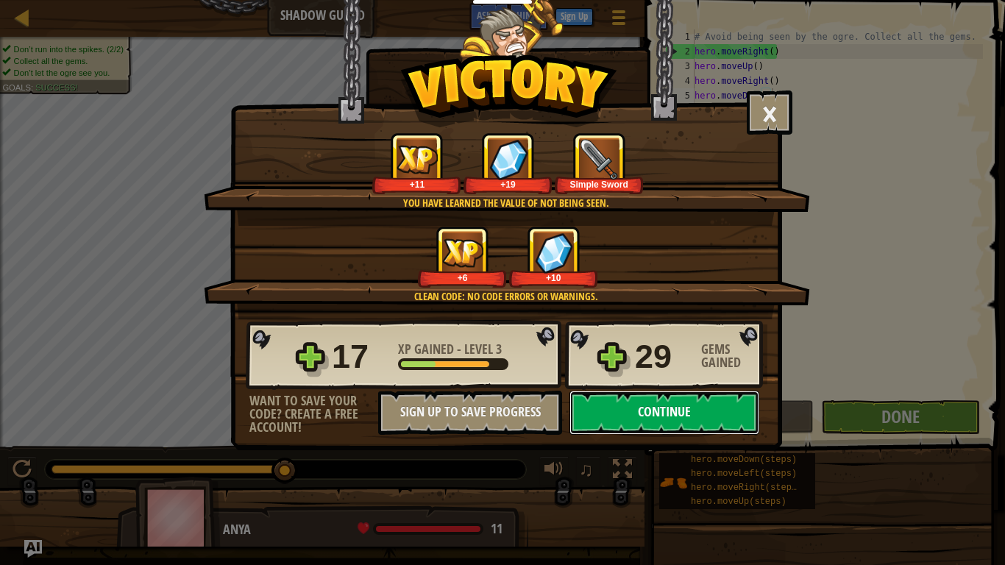
click at [690, 416] on button "Continue" at bounding box center [664, 413] width 190 height 44
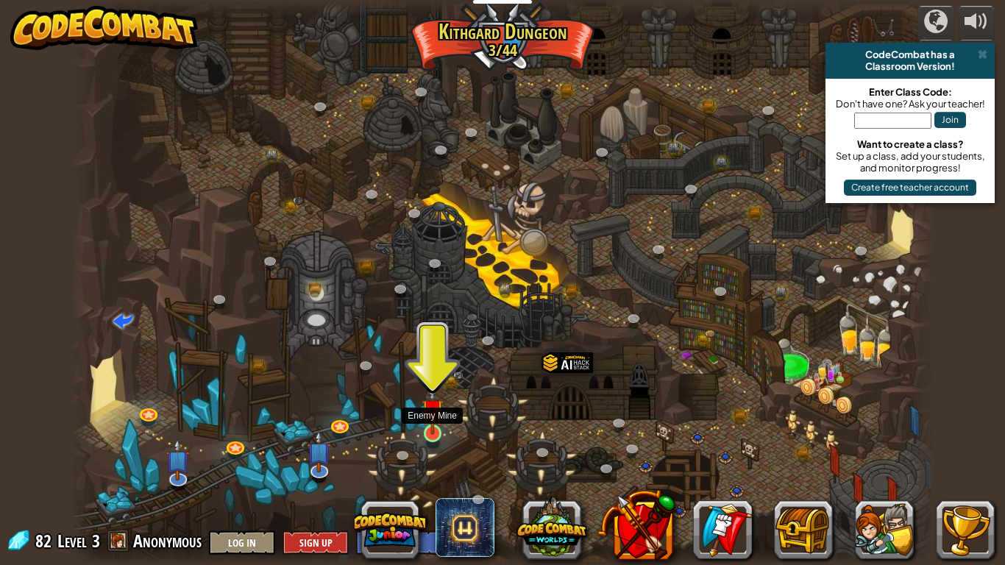
click at [435, 432] on img at bounding box center [432, 410] width 22 height 50
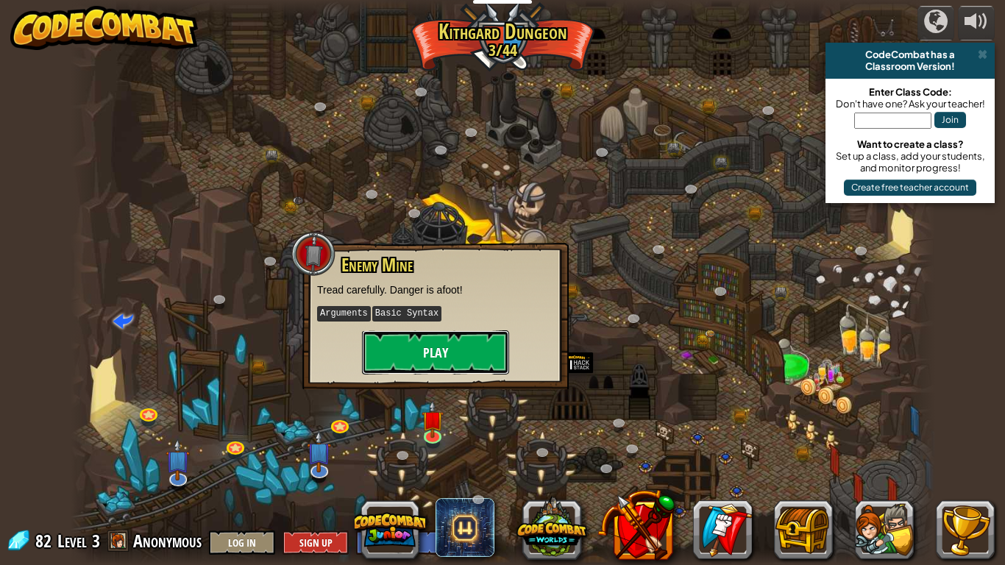
click at [436, 359] on button "Play" at bounding box center [435, 352] width 147 height 44
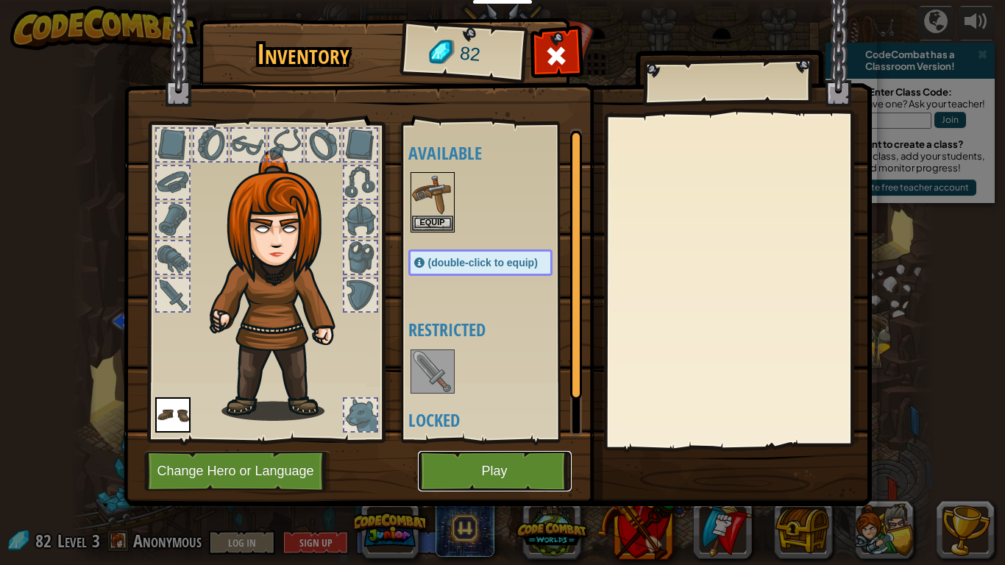
click at [477, 440] on button "Play" at bounding box center [495, 471] width 154 height 40
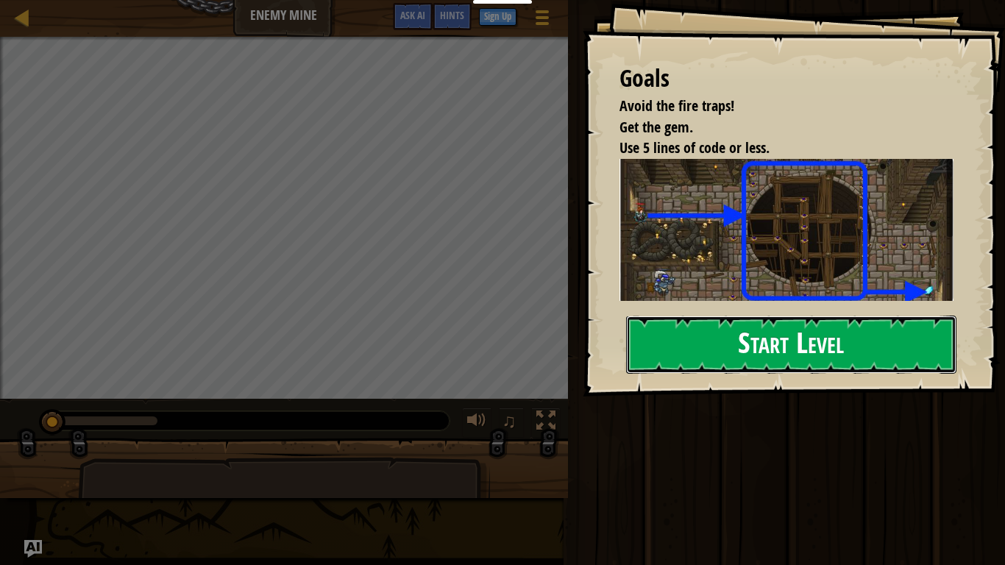
click at [705, 343] on button "Start Level" at bounding box center [791, 345] width 330 height 58
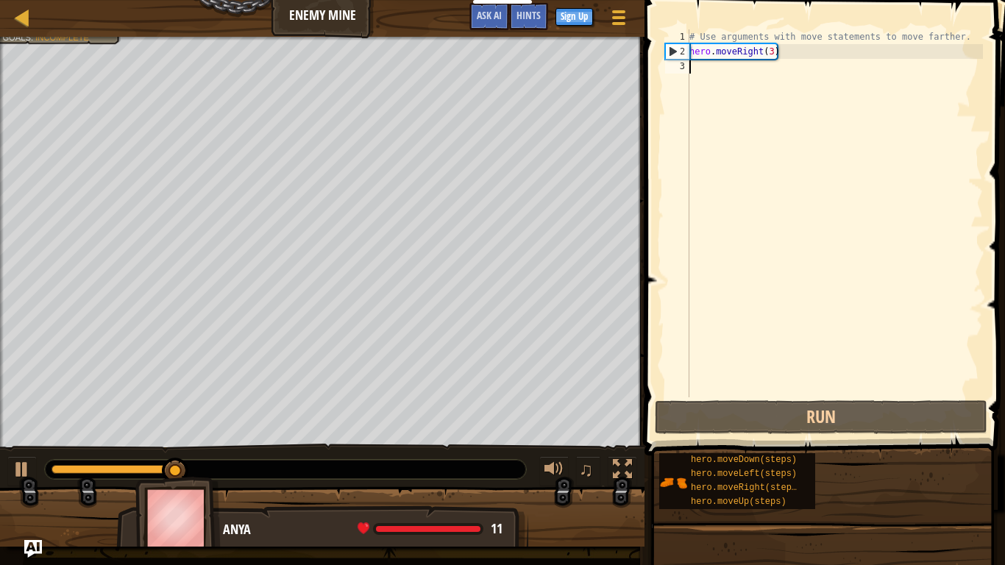
type textarea "m"
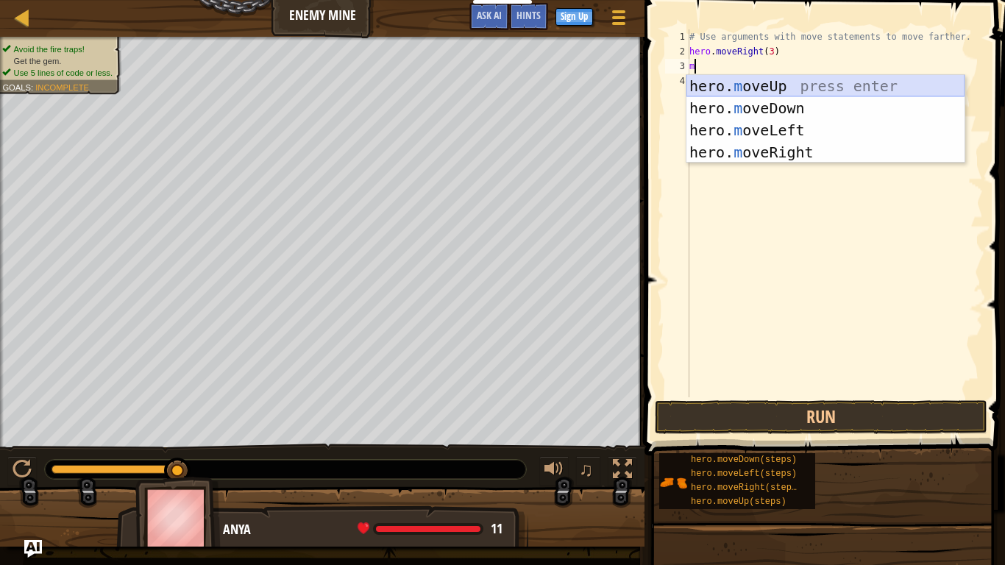
click at [776, 93] on div "hero. m oveUp press enter hero. m oveDown press enter hero. m oveLeft press ent…" at bounding box center [825, 141] width 278 height 132
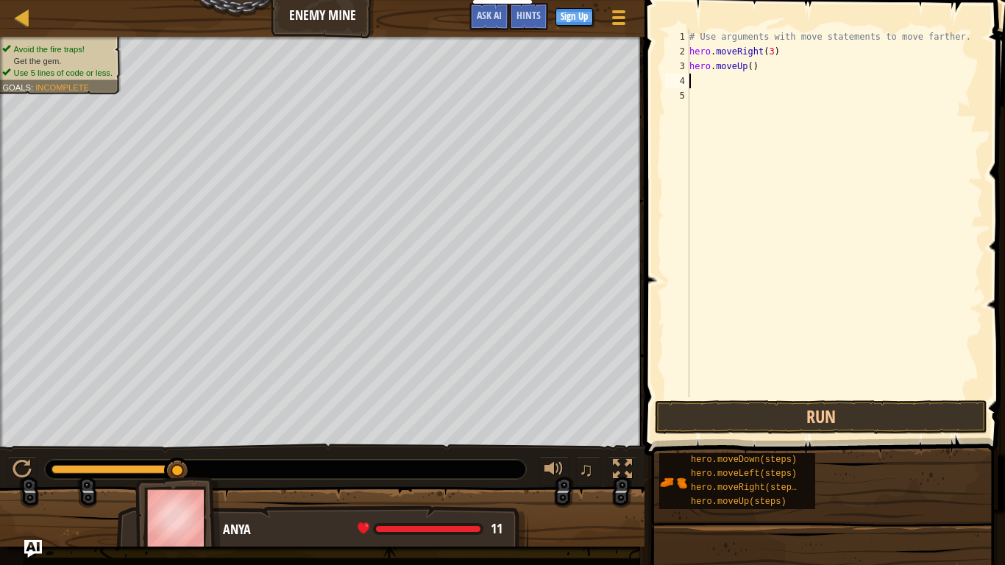
type textarea "m"
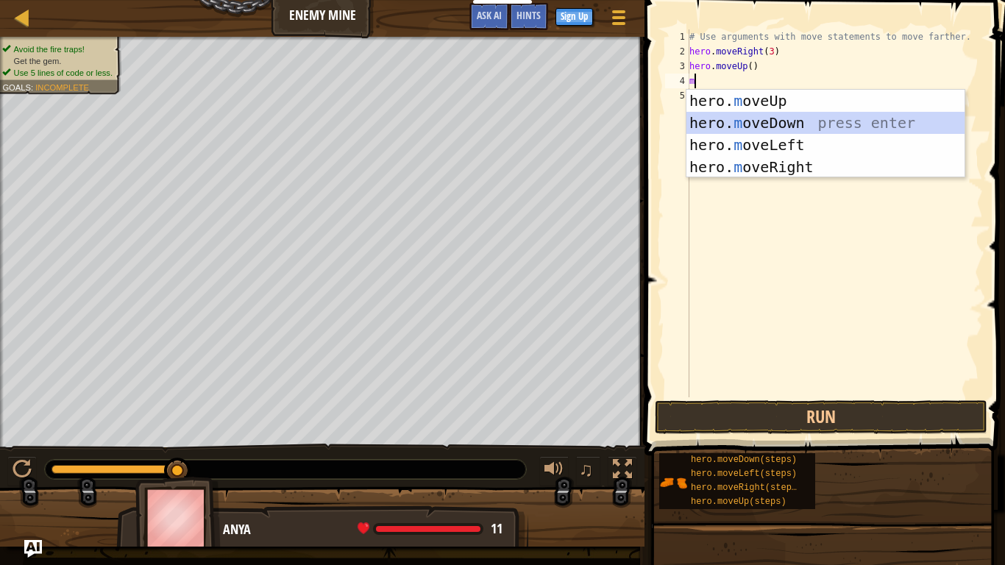
click at [763, 125] on div "hero. m oveUp press enter hero. m oveDown press enter hero. m oveLeft press ent…" at bounding box center [825, 156] width 278 height 132
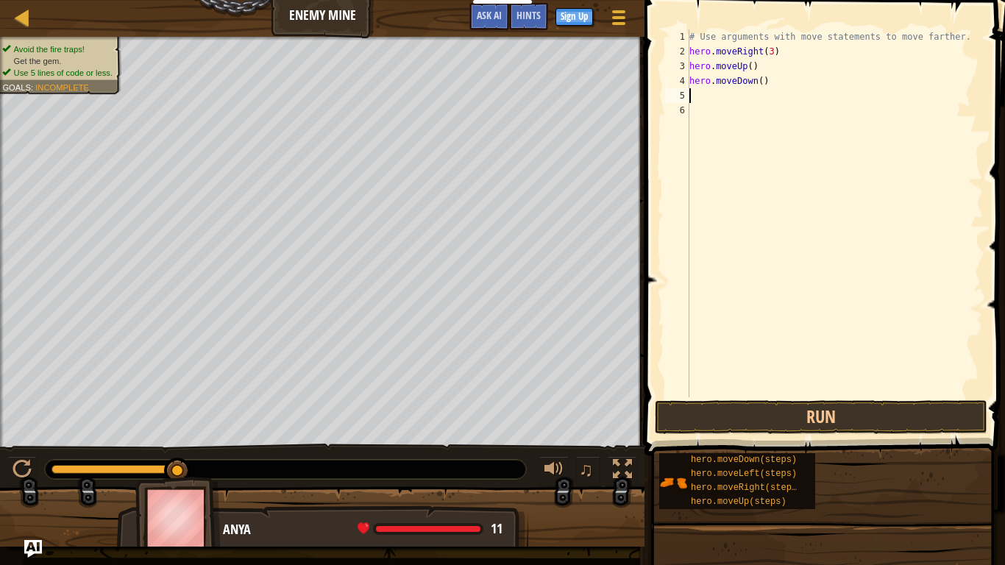
type textarea "m"
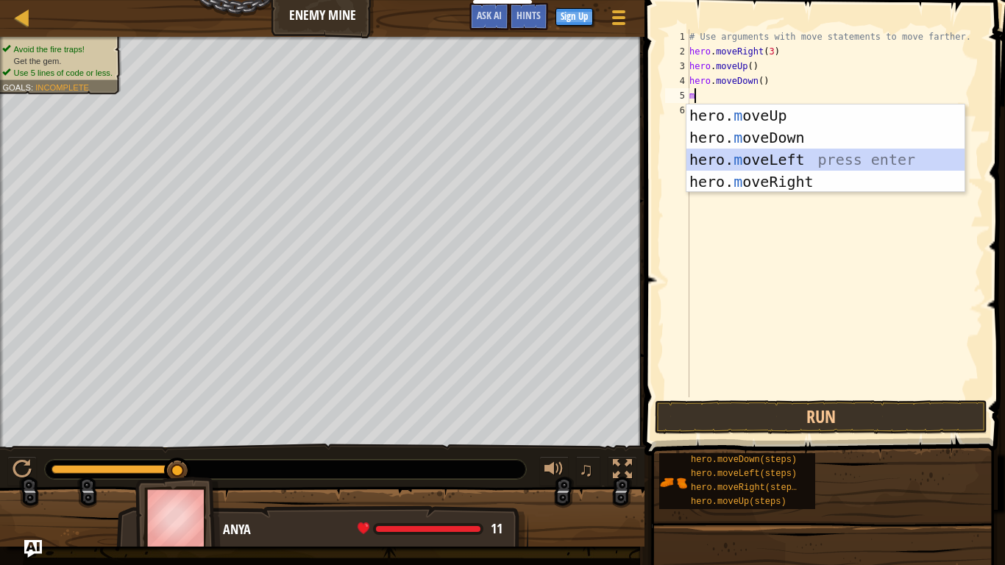
click at [777, 163] on div "hero. m oveUp press enter hero. m oveDown press enter hero. m oveLeft press ent…" at bounding box center [825, 170] width 278 height 132
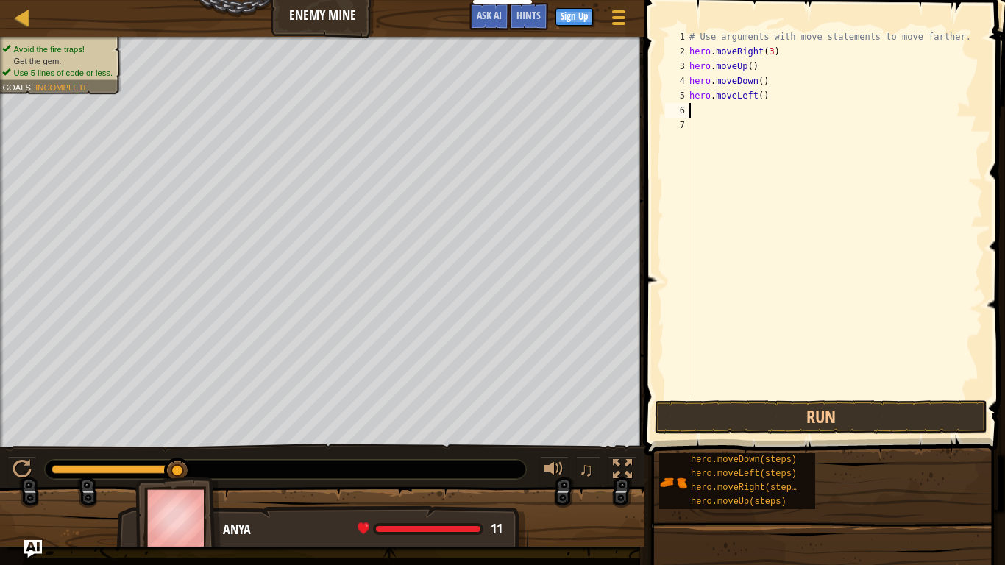
type textarea "m"
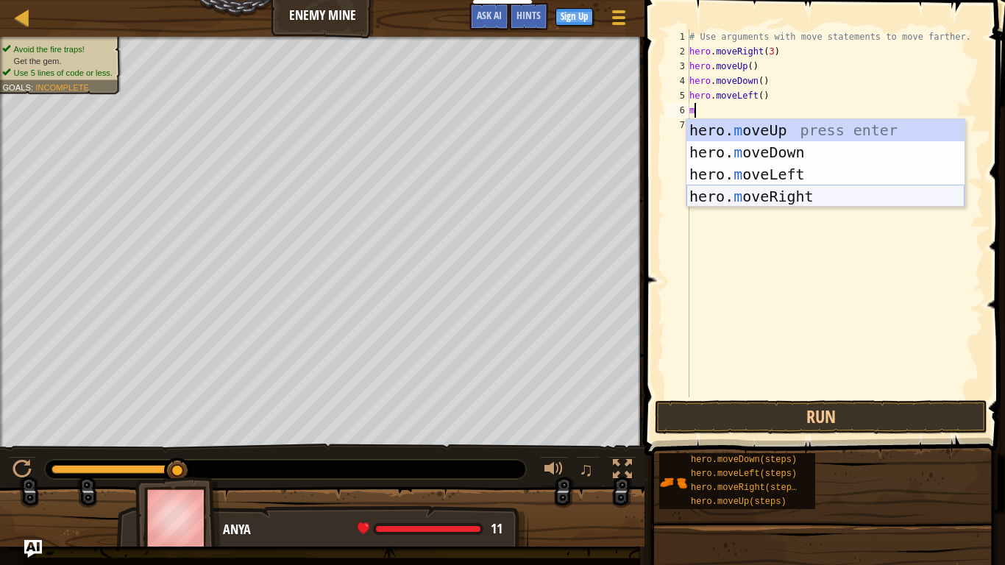
click at [787, 193] on div "hero. m oveUp press enter hero. m oveDown press enter hero. m oveLeft press ent…" at bounding box center [825, 185] width 278 height 132
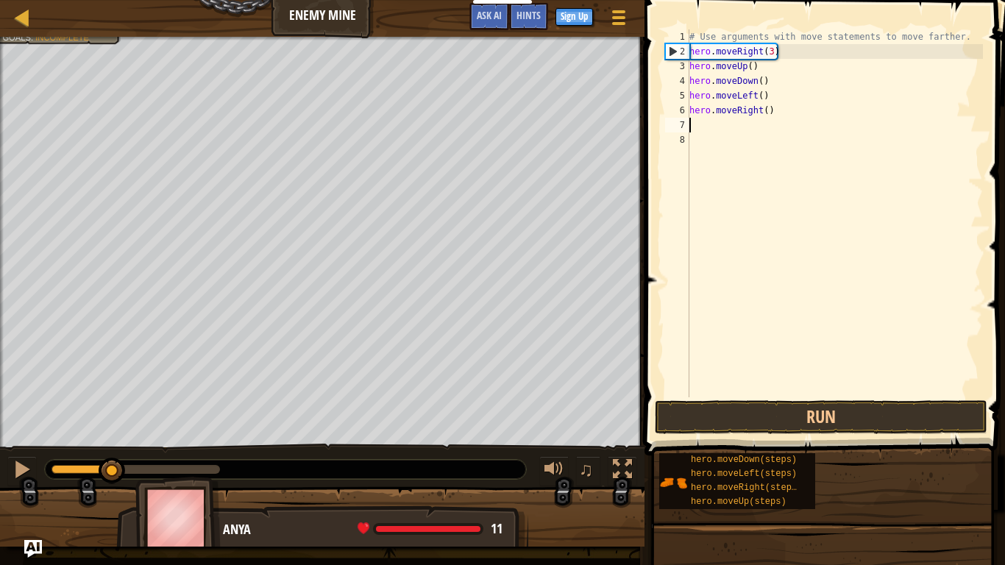
click at [766, 94] on div "# Use arguments with move statements to move farther. hero . moveRight ( 3 ) he…" at bounding box center [834, 227] width 296 height 397
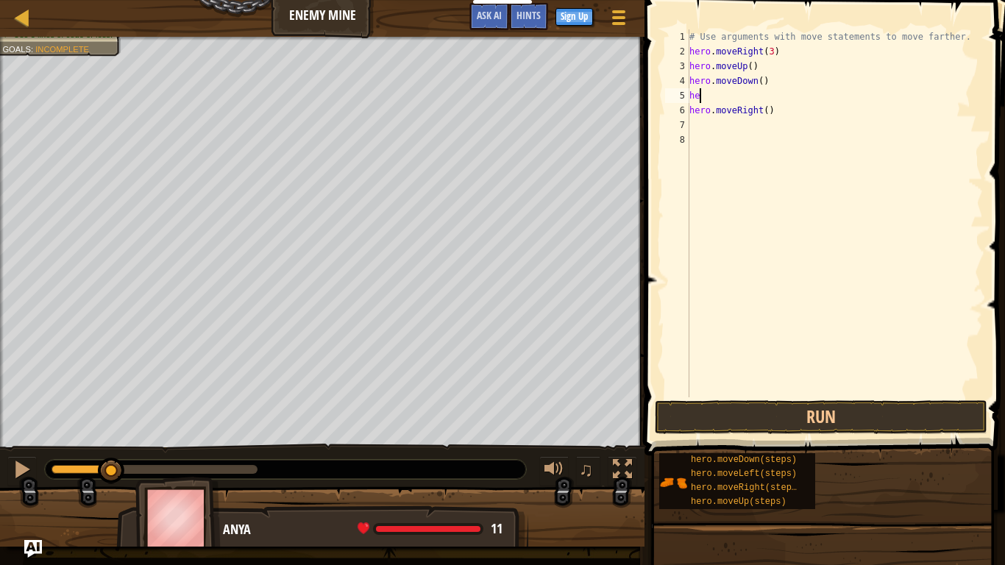
type textarea "h"
click at [777, 118] on div "# Use arguments with move statements to move farther. hero . moveRight ( 3 ) he…" at bounding box center [834, 227] width 296 height 397
click at [778, 113] on div "# Use arguments with move statements to move farther. hero . moveRight ( 3 ) he…" at bounding box center [834, 227] width 296 height 397
type textarea "h"
click at [690, 95] on div "# Use arguments with move statements to move farther. hero . moveRight ( 3 ) he…" at bounding box center [834, 227] width 296 height 397
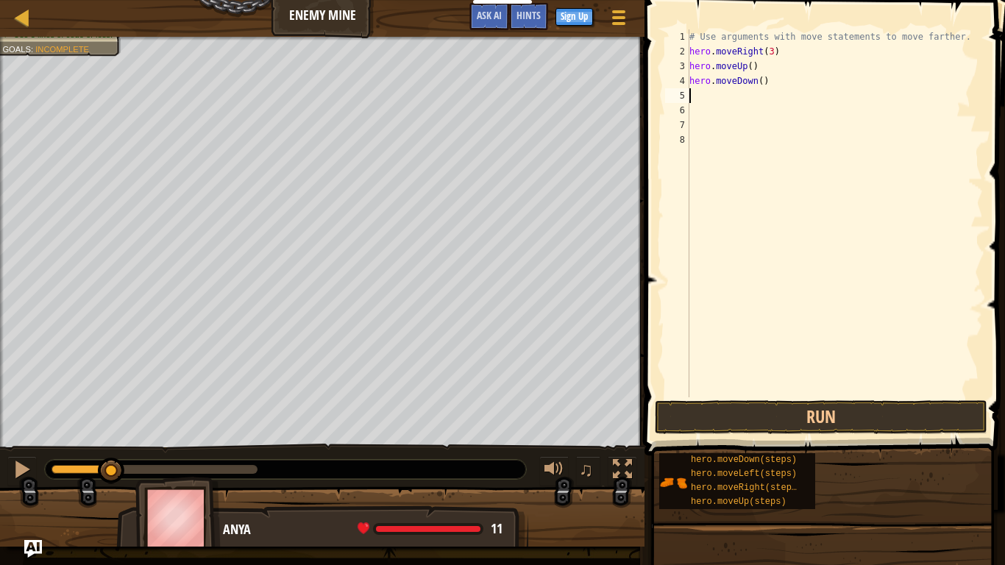
type textarea "h"
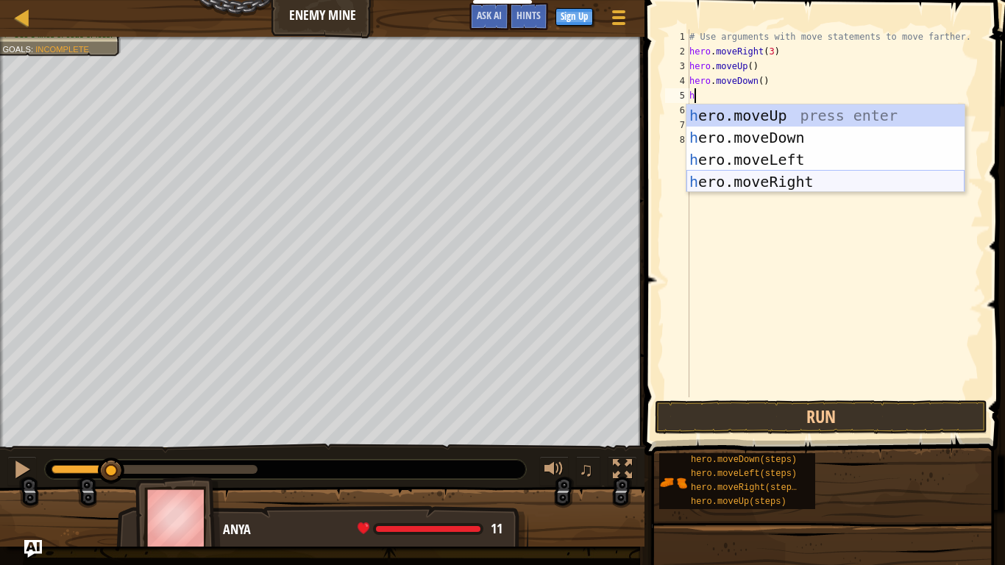
click at [805, 179] on div "h ero.moveUp press enter h ero.moveDown press enter h ero.moveLeft press enter …" at bounding box center [825, 170] width 278 height 132
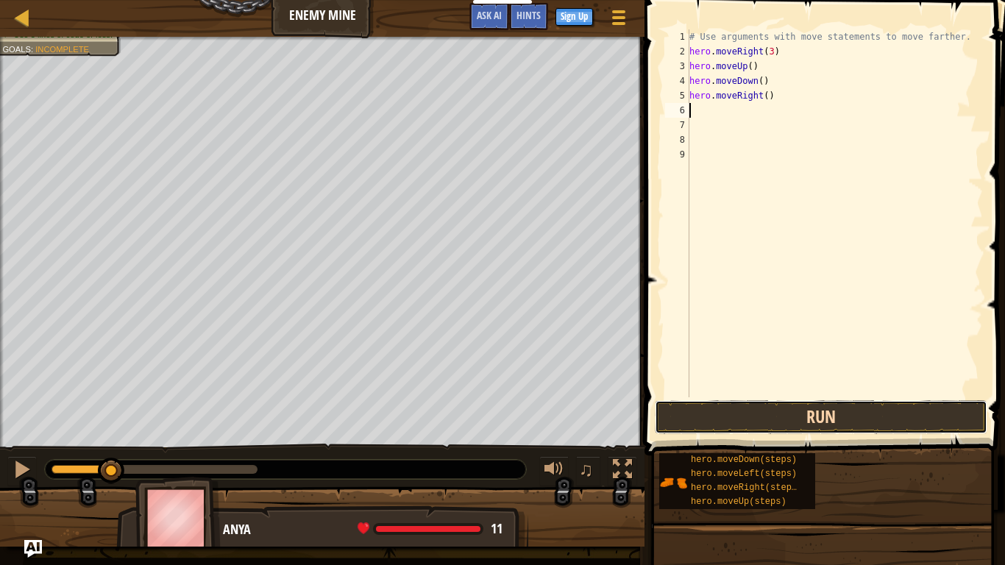
click at [783, 421] on button "Run" at bounding box center [821, 417] width 332 height 34
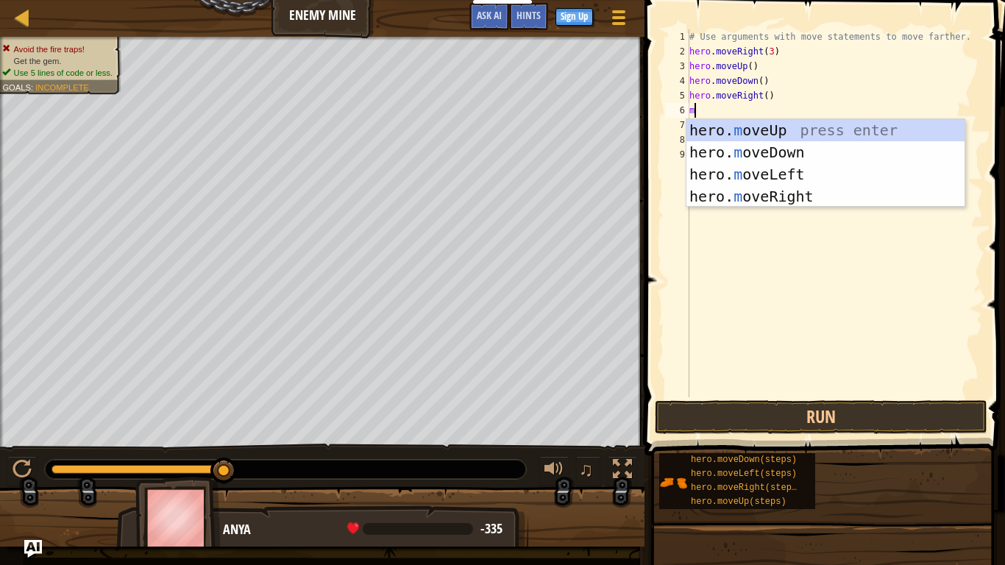
click at [783, 94] on div "# Use arguments with move statements to move farther. hero . moveRight ( 3 ) he…" at bounding box center [834, 227] width 296 height 397
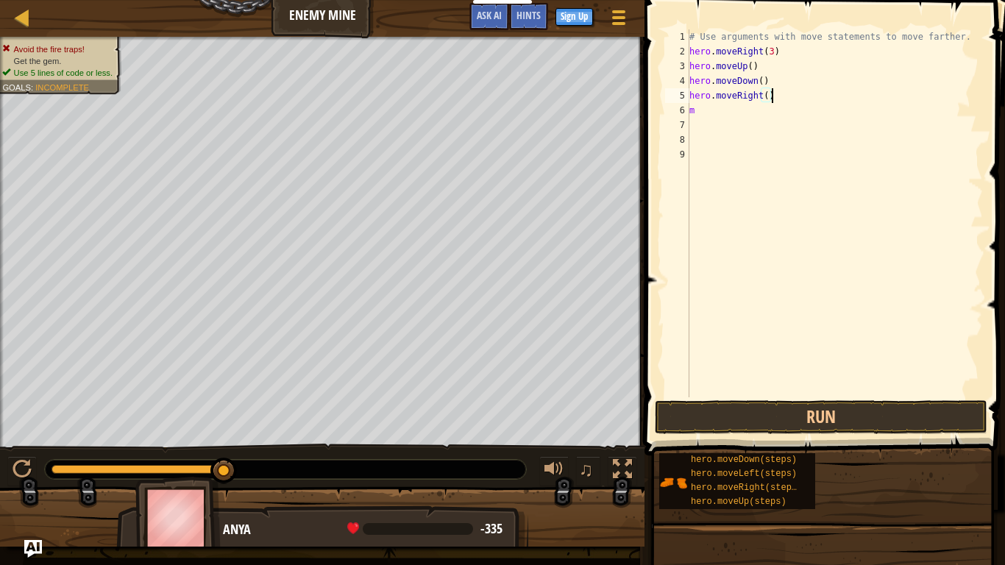
click at [776, 83] on div "# Use arguments with move statements to move farther. hero . moveRight ( 3 ) he…" at bounding box center [834, 227] width 296 height 397
type textarea "h"
click at [777, 101] on div "# Use arguments with move statements to move farther. hero . moveRight ( 3 ) he…" at bounding box center [834, 227] width 296 height 397
type textarea "h"
click at [713, 120] on div "# Use arguments with move statements to move farther. hero . moveRight ( 3 ) he…" at bounding box center [834, 227] width 296 height 397
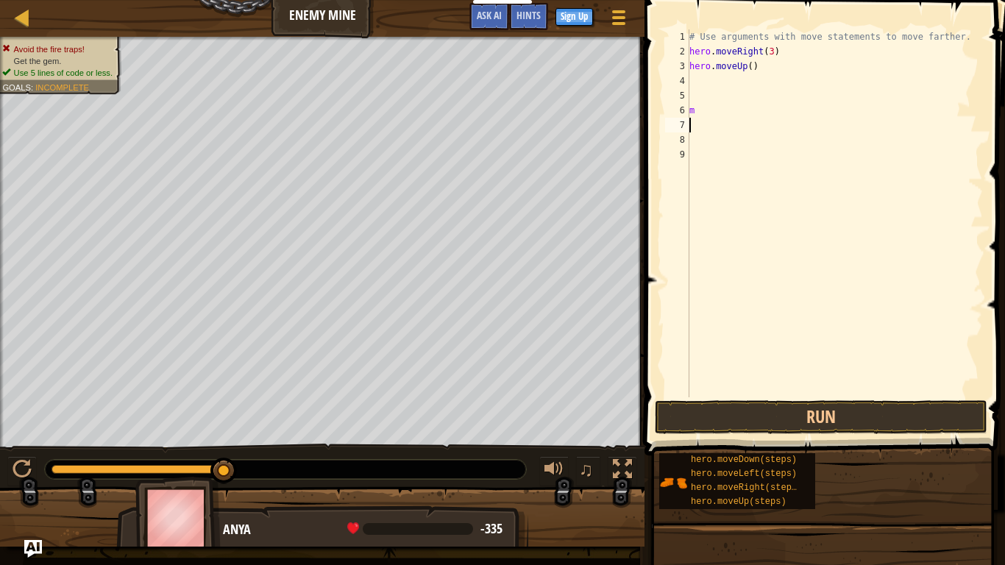
click at [704, 113] on div "# Use arguments with move statements to move farther. hero . moveRight ( 3 ) he…" at bounding box center [834, 227] width 296 height 397
type textarea "m"
click at [693, 76] on div "# Use arguments with move statements to move farther. hero . moveRight ( 3 ) he…" at bounding box center [834, 227] width 296 height 397
type textarea "m"
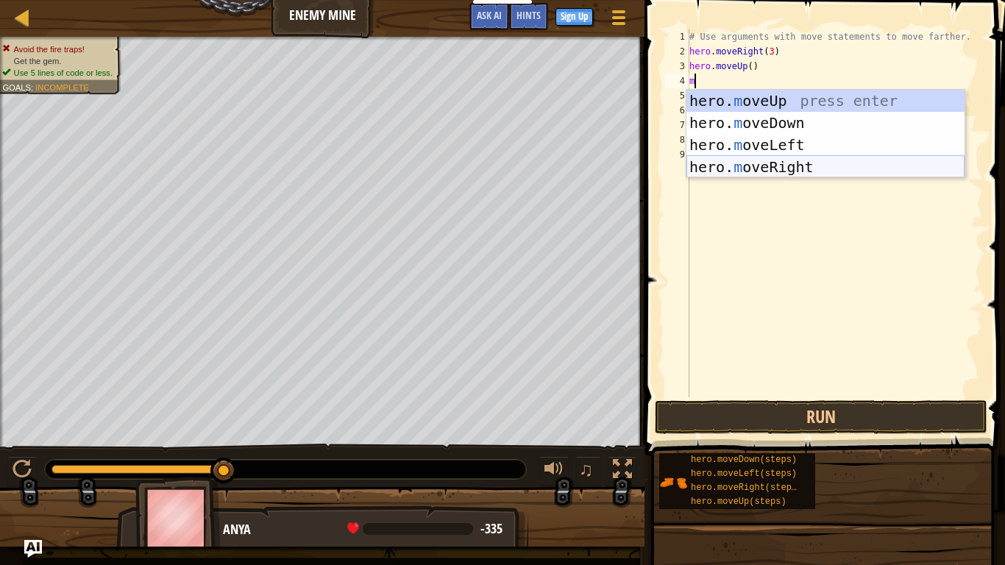
click at [738, 162] on div "hero. m oveUp press enter hero. m oveDown press enter hero. m oveLeft press ent…" at bounding box center [825, 156] width 278 height 132
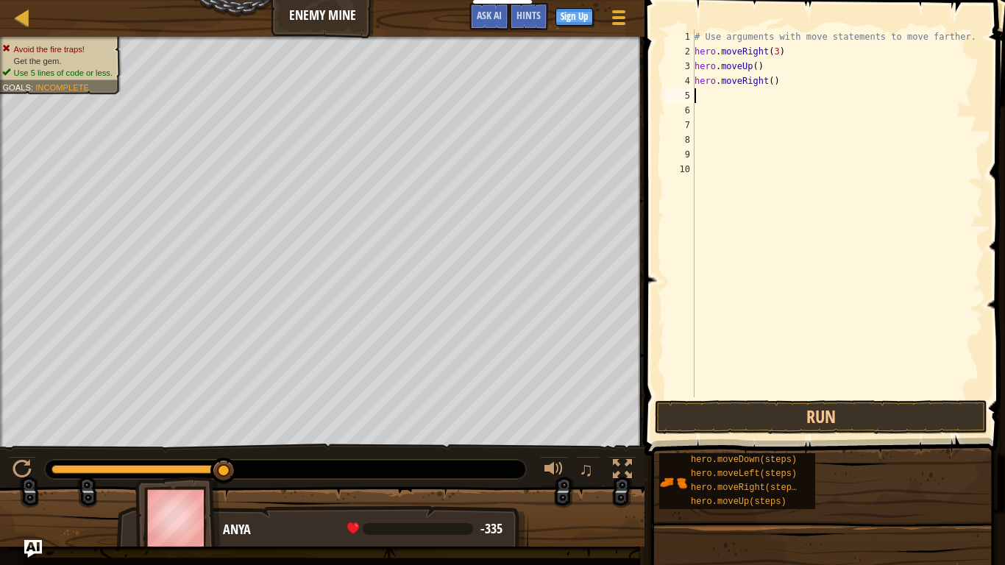
type textarea "m"
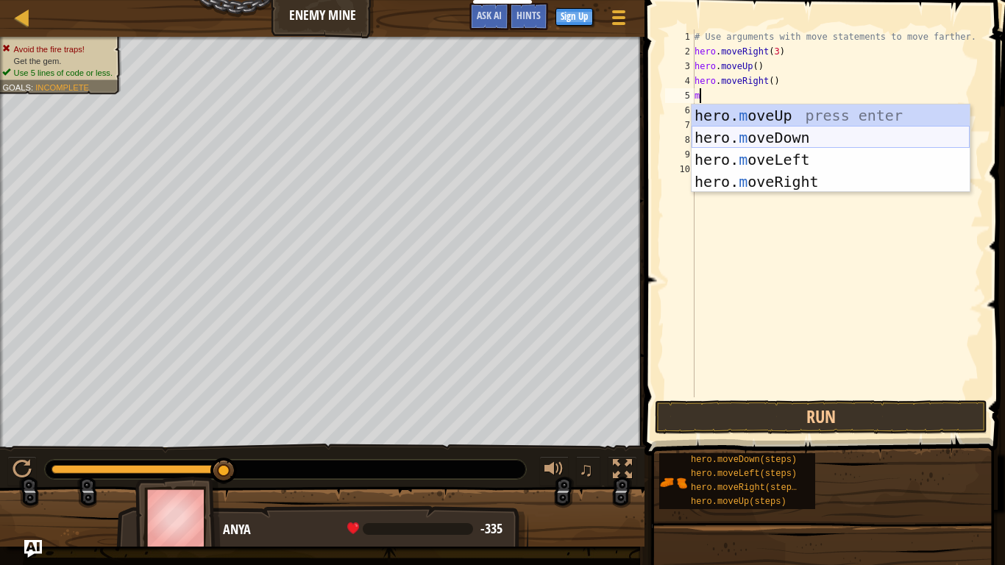
click at [777, 143] on div "hero. m oveUp press enter hero. m oveDown press enter hero. m oveLeft press ent…" at bounding box center [830, 170] width 278 height 132
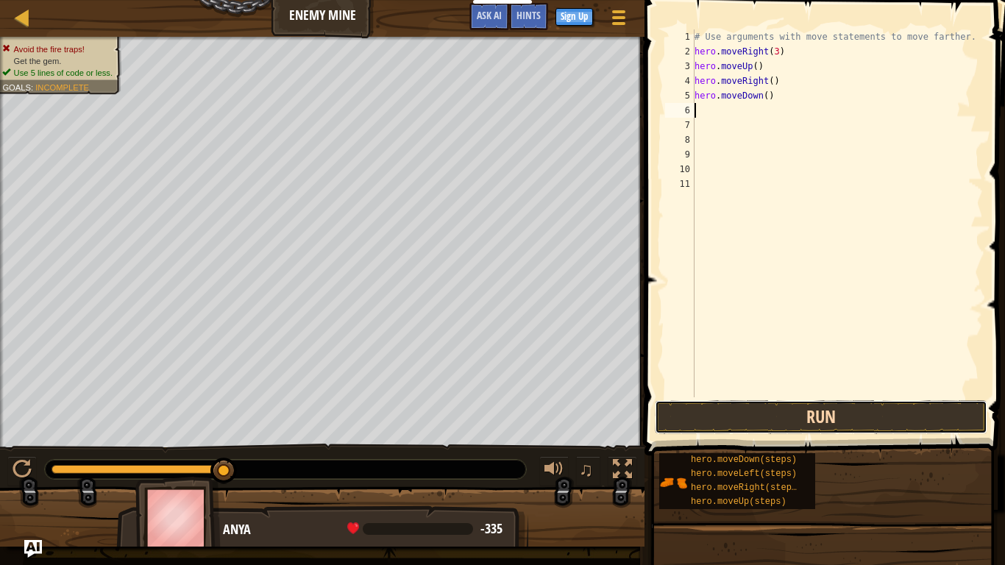
click at [752, 419] on button "Run" at bounding box center [821, 417] width 332 height 34
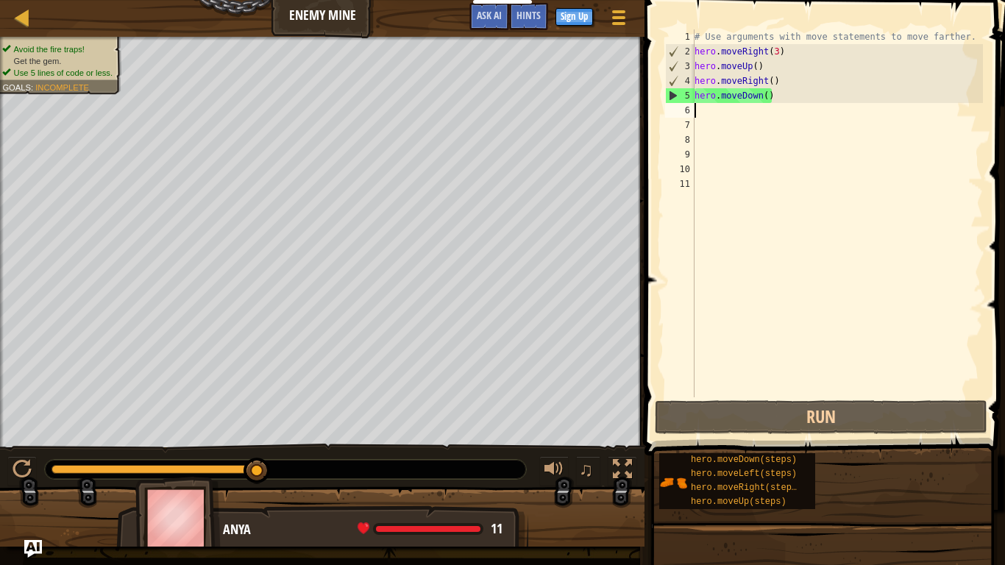
type textarea "m"
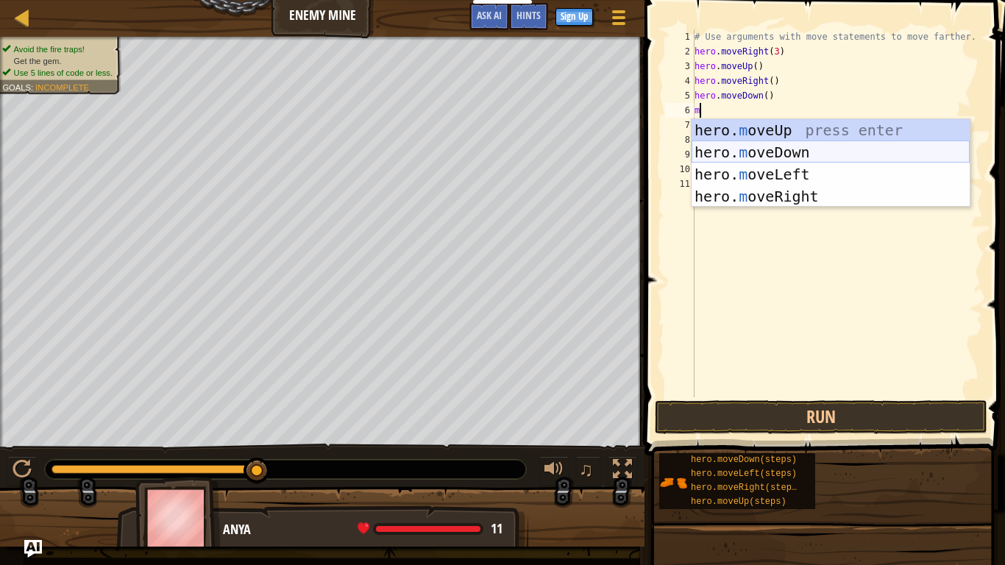
click at [755, 149] on div "hero. m oveUp press enter hero. m oveDown press enter hero. m oveLeft press ent…" at bounding box center [830, 185] width 278 height 132
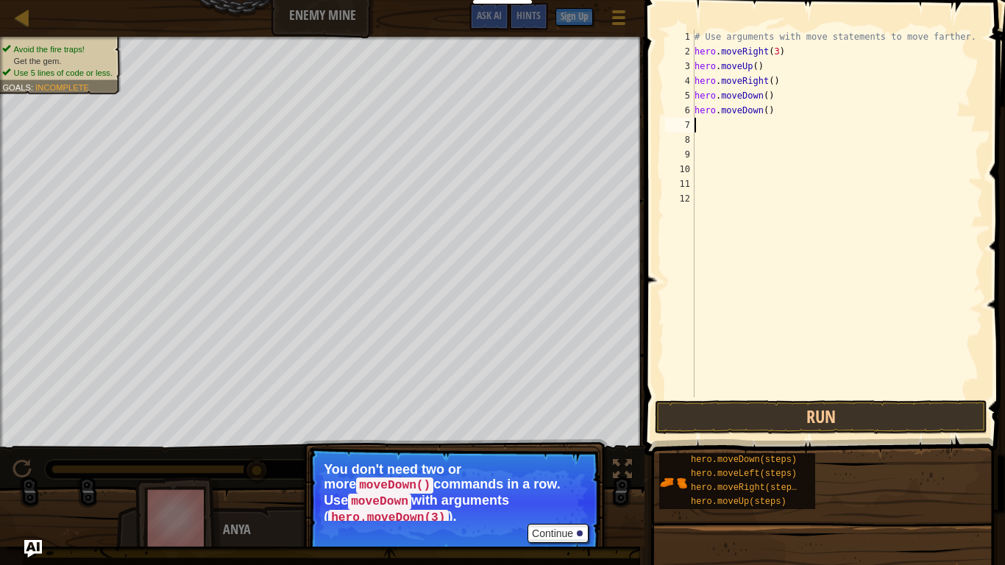
type textarea "m"
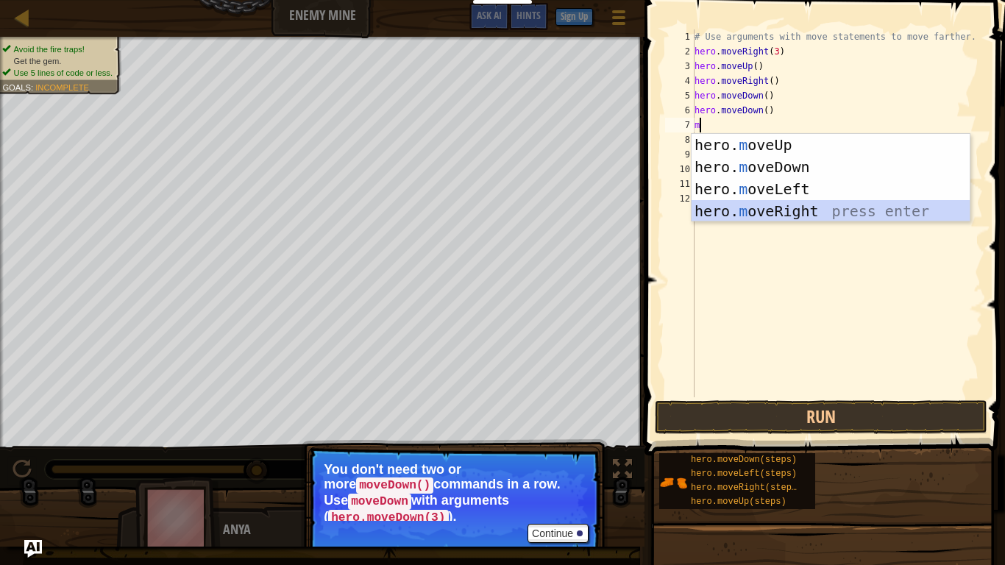
click at [783, 204] on div "hero. m oveUp press enter hero. m oveDown press enter hero. m oveLeft press ent…" at bounding box center [830, 200] width 278 height 132
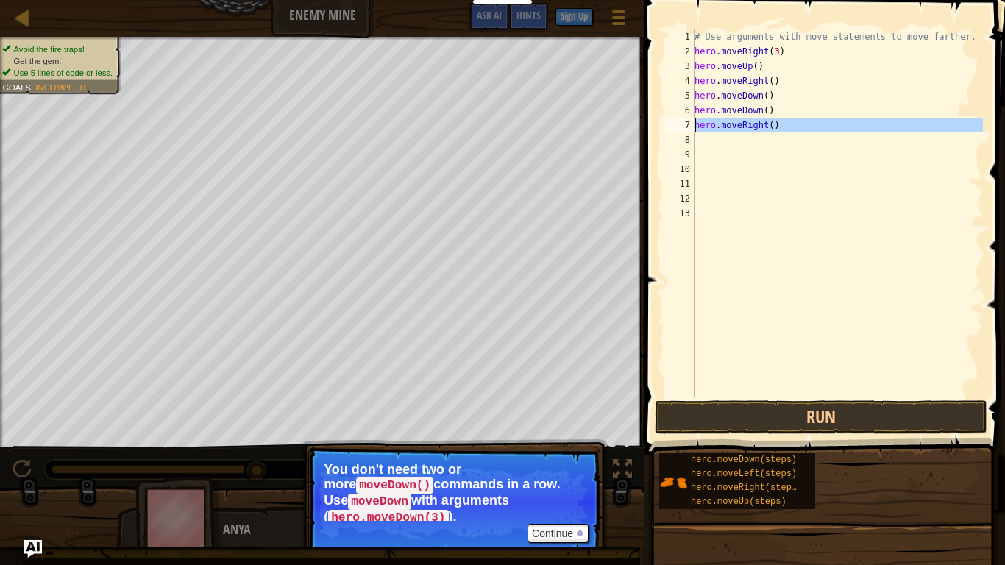
type textarea "hero.moveDown() hero.moveRight()"
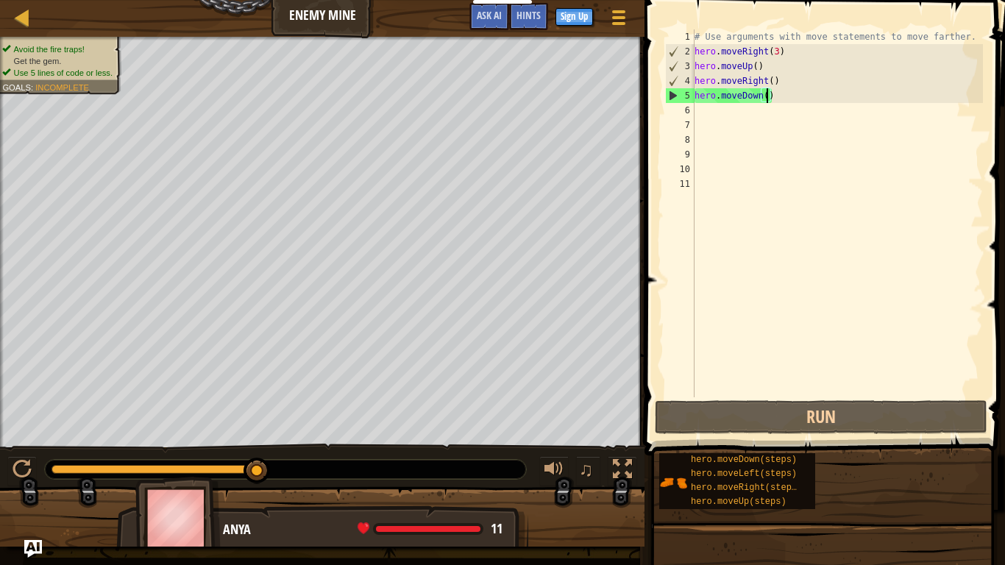
type textarea "hero.moveDown(3)"
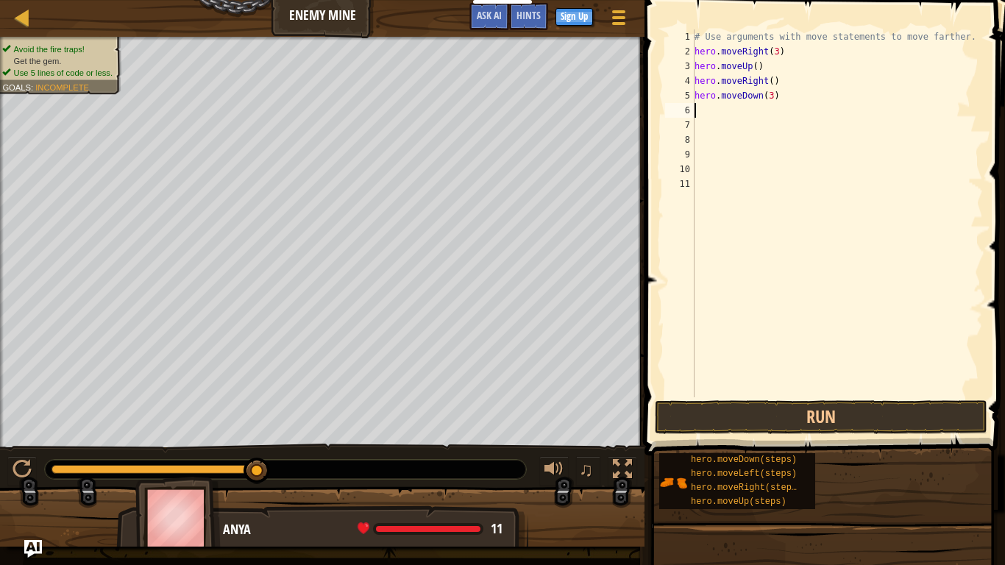
type textarea "m"
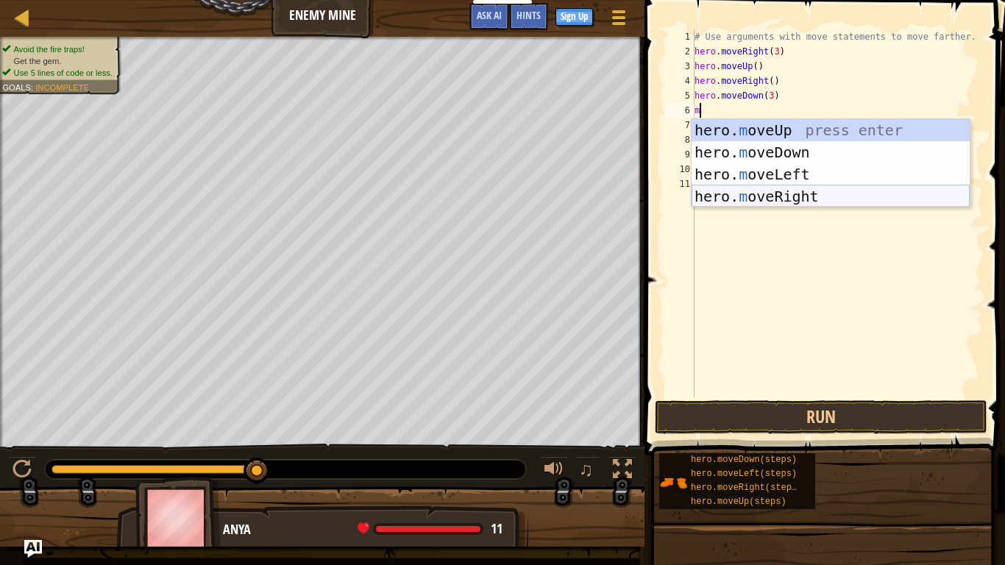
click at [802, 189] on div "hero. m oveUp press enter hero. m oveDown press enter hero. m oveLeft press ent…" at bounding box center [830, 185] width 278 height 132
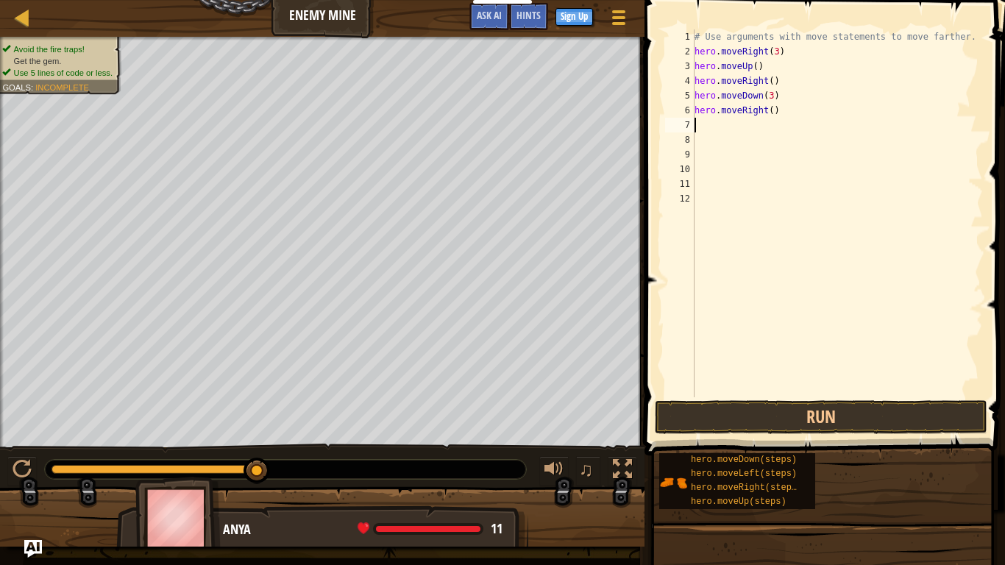
click at [773, 112] on div "# Use arguments with move statements to move farther. hero . moveRight ( 3 ) he…" at bounding box center [836, 227] width 291 height 397
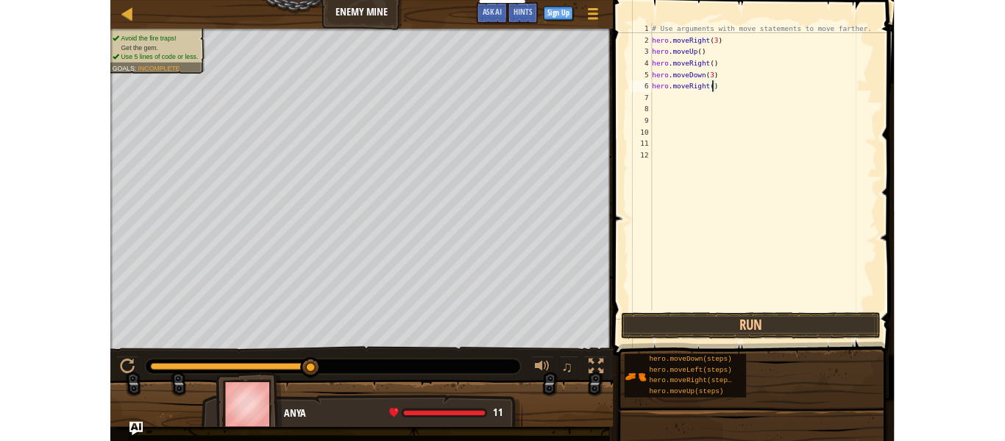
scroll to position [7, 12]
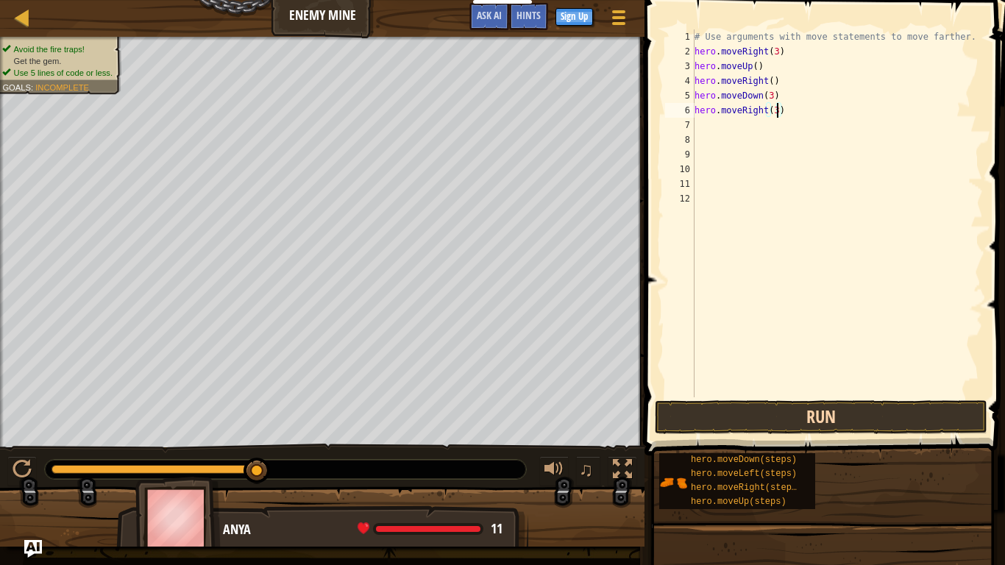
type textarea "hero.moveRight(3)"
click at [852, 411] on button "Run" at bounding box center [821, 417] width 332 height 34
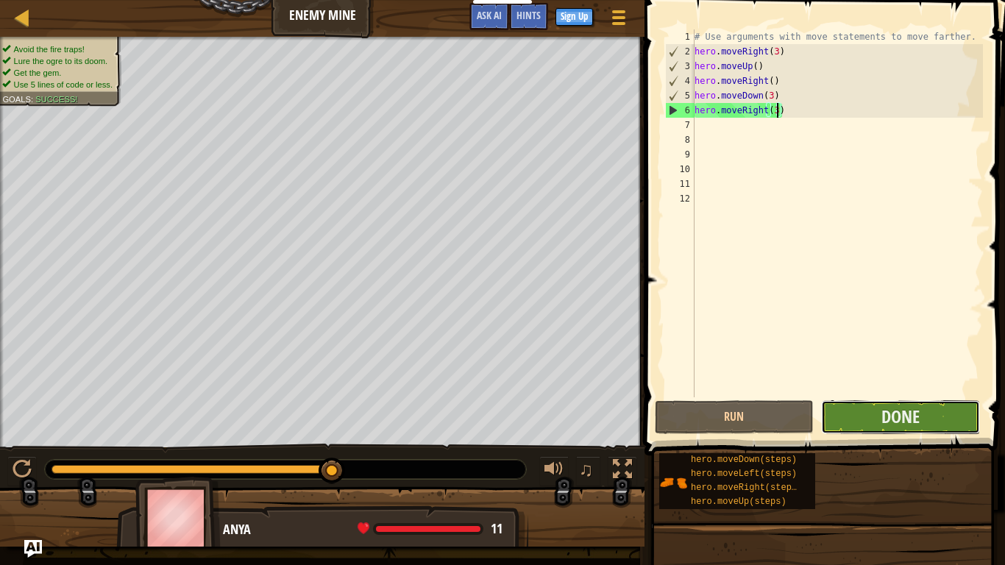
click at [861, 421] on button "Done" at bounding box center [900, 417] width 159 height 34
